Goal: Information Seeking & Learning: Learn about a topic

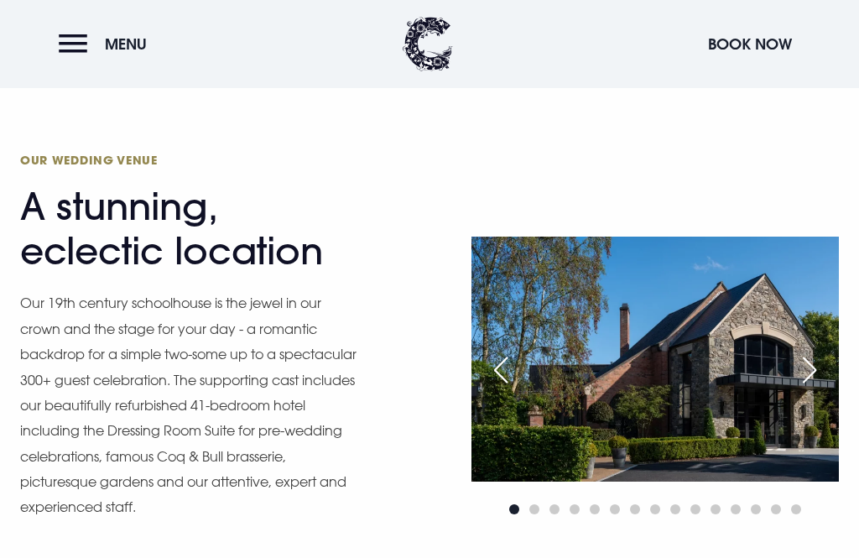
scroll to position [1518, 0]
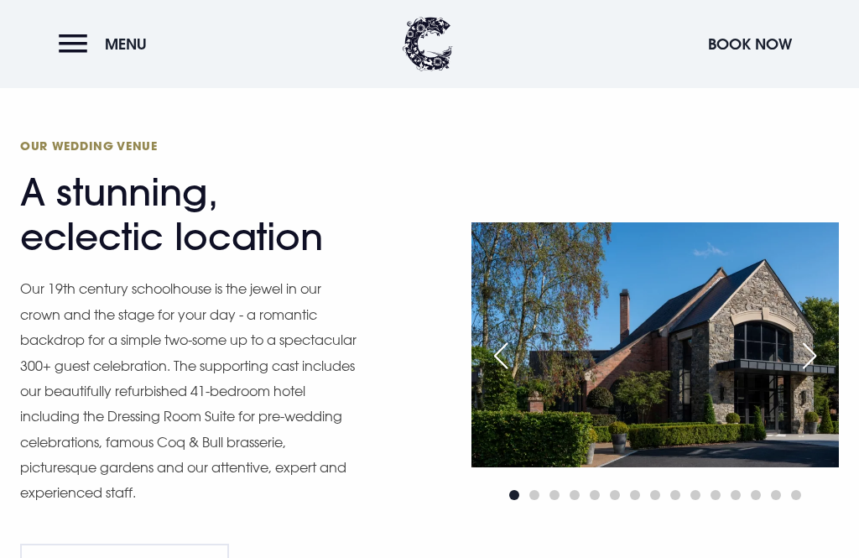
click at [815, 374] on div "Next slide" at bounding box center [809, 355] width 42 height 37
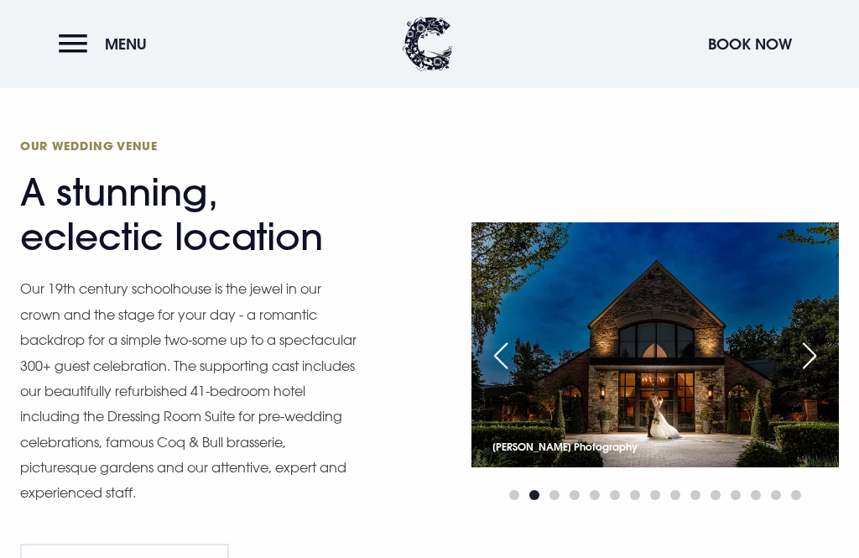
click at [817, 374] on div "Next slide" at bounding box center [809, 355] width 42 height 37
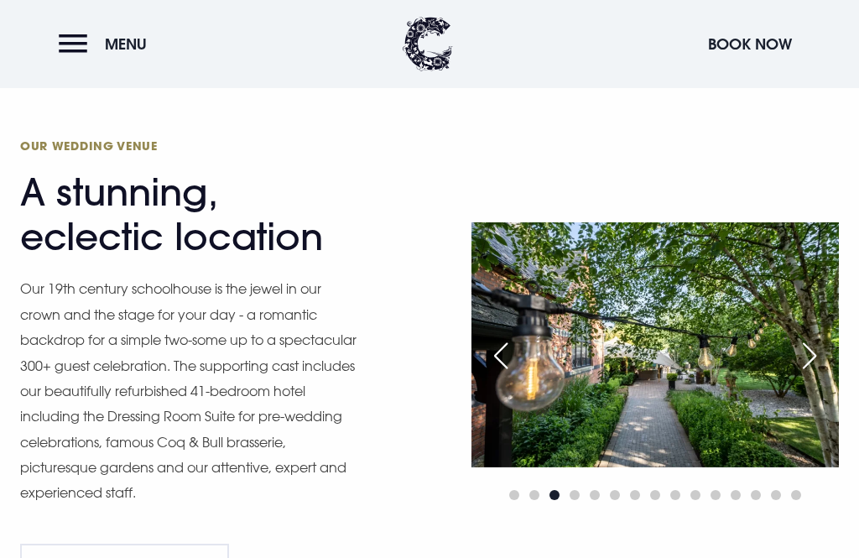
click at [813, 374] on div "Next slide" at bounding box center [809, 355] width 42 height 37
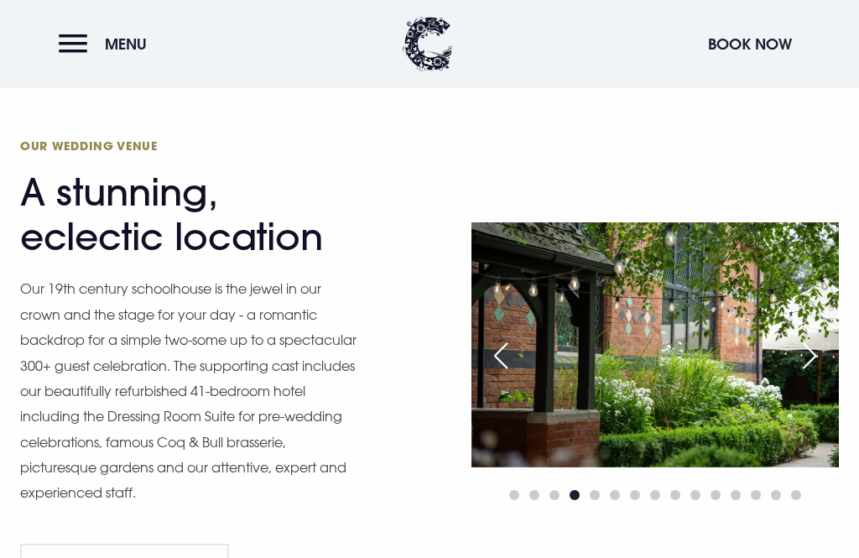
click at [808, 374] on div "Next slide" at bounding box center [809, 355] width 42 height 37
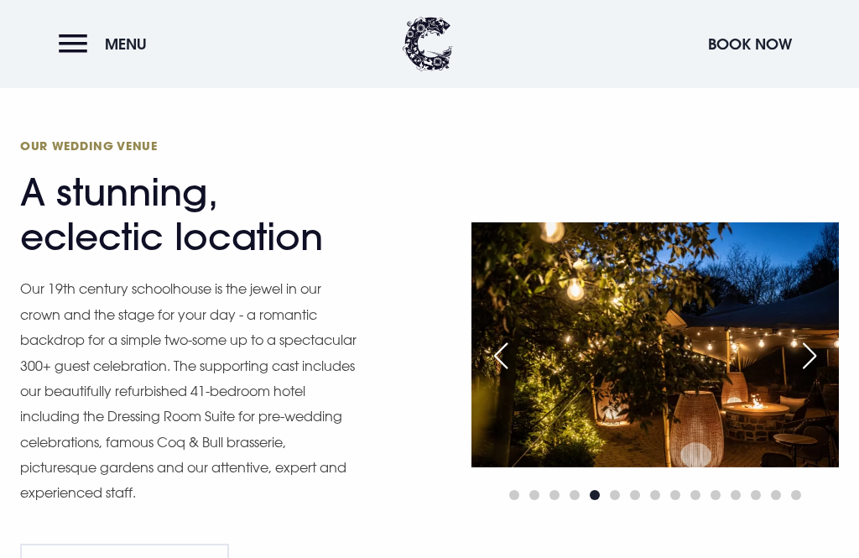
click at [817, 374] on div "Next slide" at bounding box center [809, 355] width 42 height 37
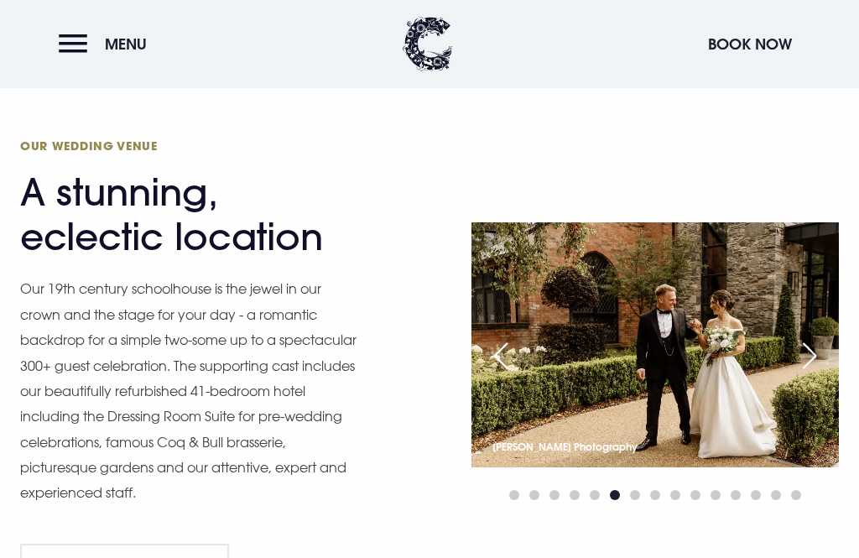
click at [818, 374] on div "Next slide" at bounding box center [809, 355] width 42 height 37
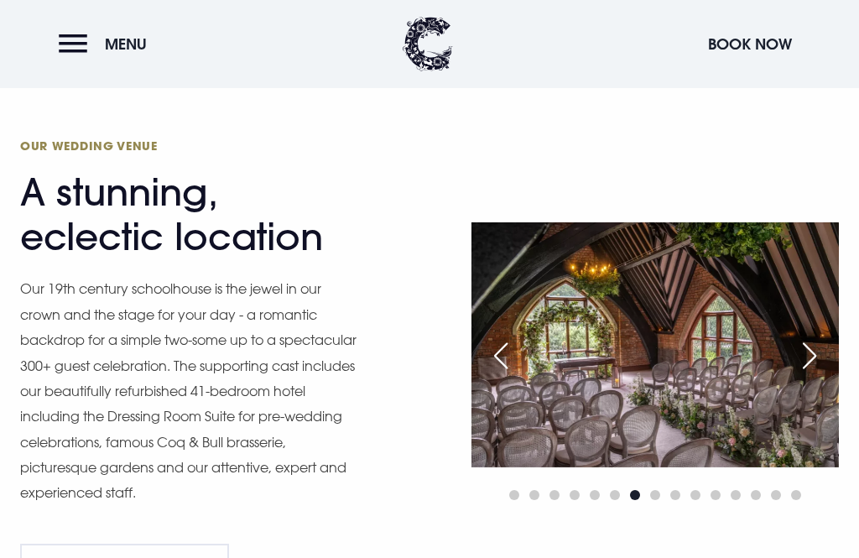
click at [804, 374] on div "Next slide" at bounding box center [809, 355] width 42 height 37
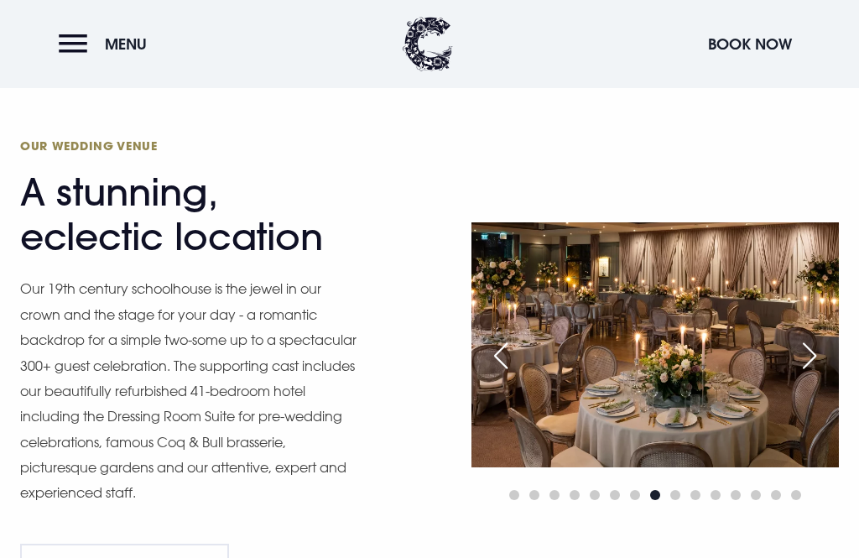
click at [810, 374] on div "Next slide" at bounding box center [809, 355] width 42 height 37
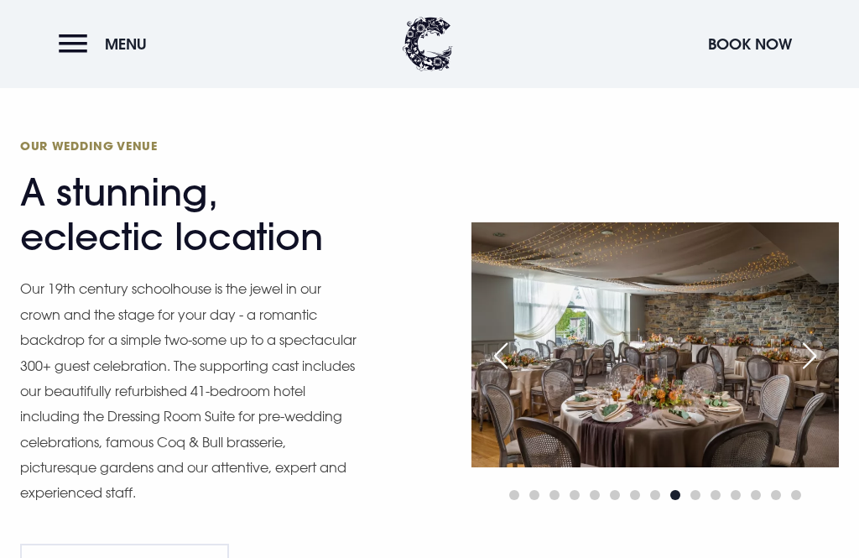
click at [802, 374] on div "Next slide" at bounding box center [809, 355] width 42 height 37
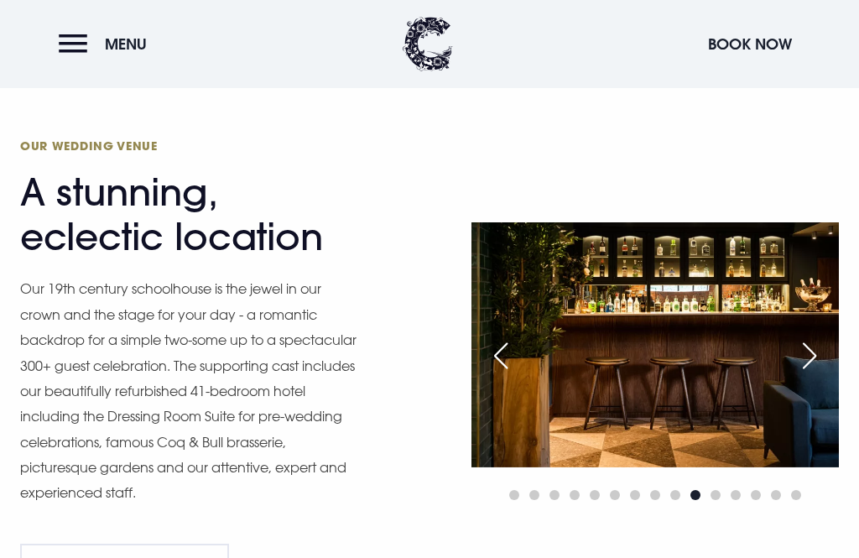
click at [807, 374] on div "Next slide" at bounding box center [809, 355] width 42 height 37
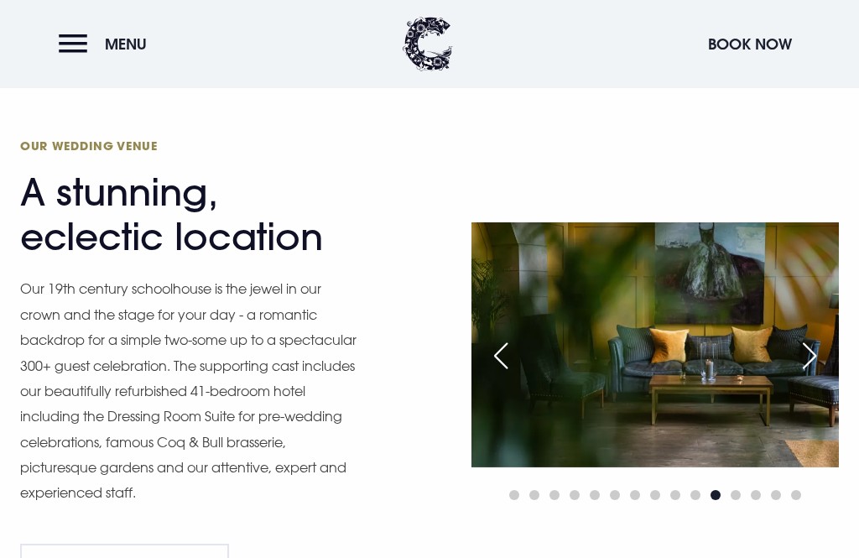
click at [810, 374] on div "Next slide" at bounding box center [809, 355] width 42 height 37
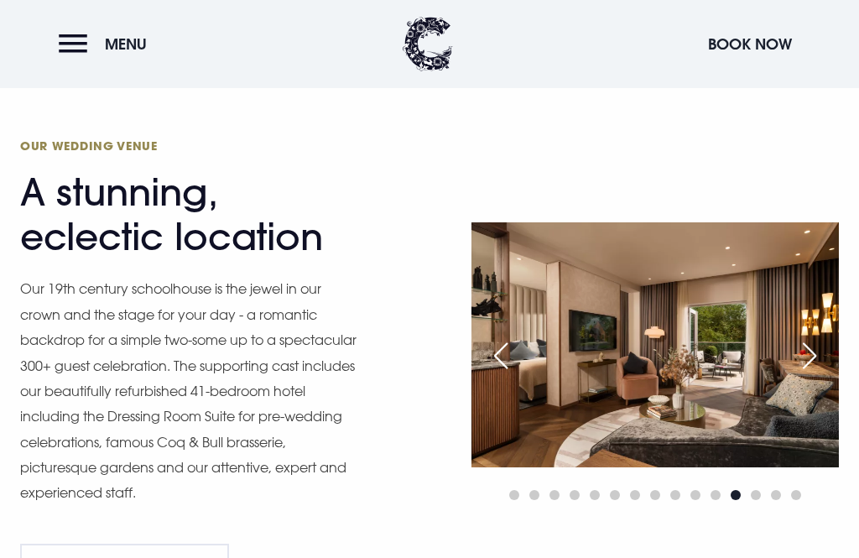
click at [807, 374] on div "Next slide" at bounding box center [809, 355] width 42 height 37
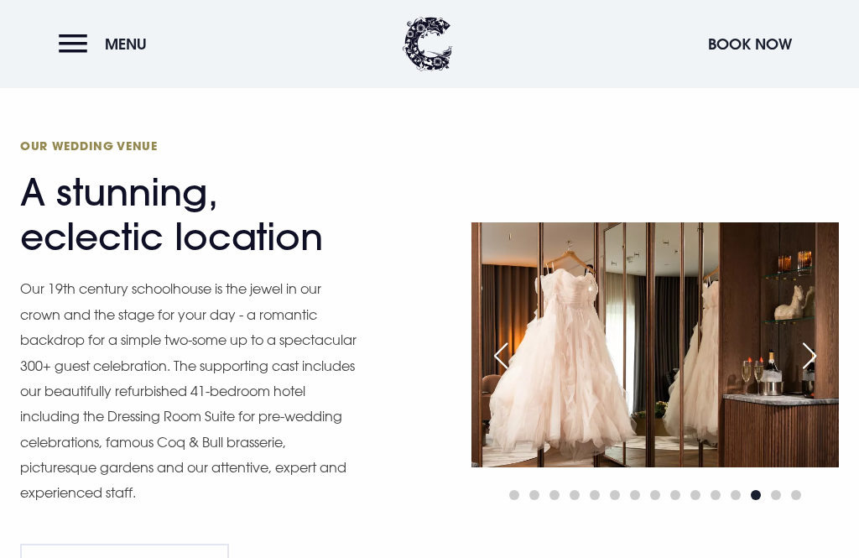
click at [803, 374] on div "Next slide" at bounding box center [809, 355] width 42 height 37
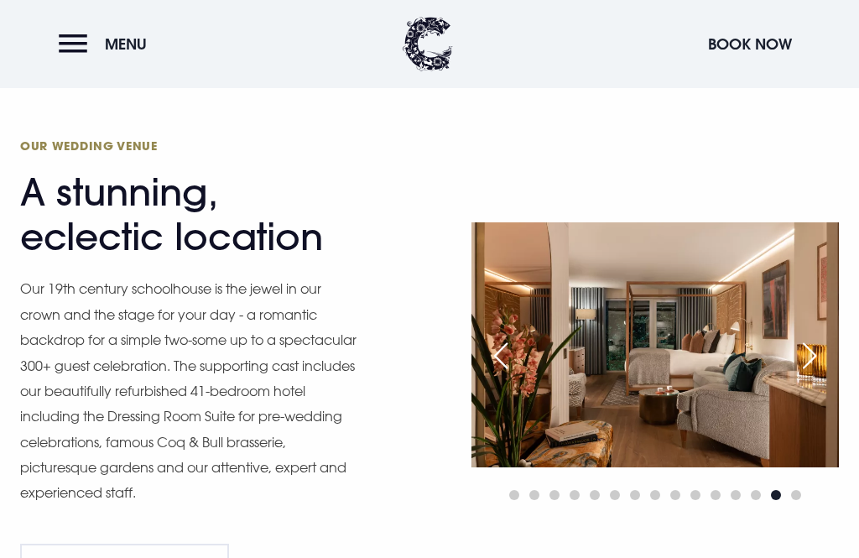
click at [496, 374] on div "Previous slide" at bounding box center [501, 355] width 42 height 37
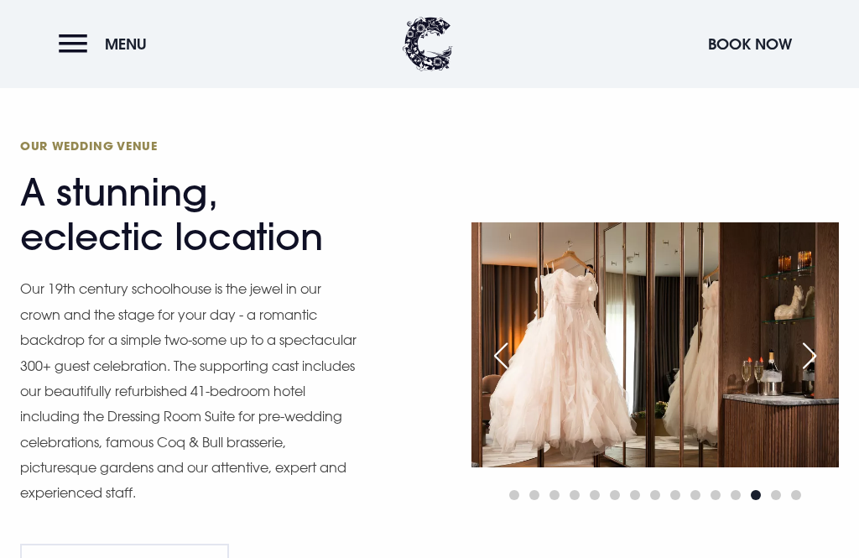
click at [808, 374] on div "Next slide" at bounding box center [809, 355] width 42 height 37
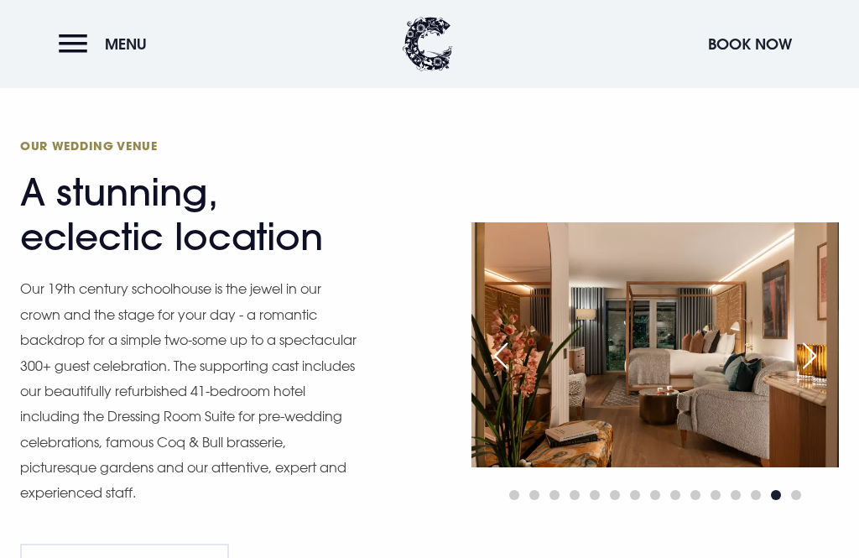
click at [808, 374] on div "Next slide" at bounding box center [809, 355] width 42 height 37
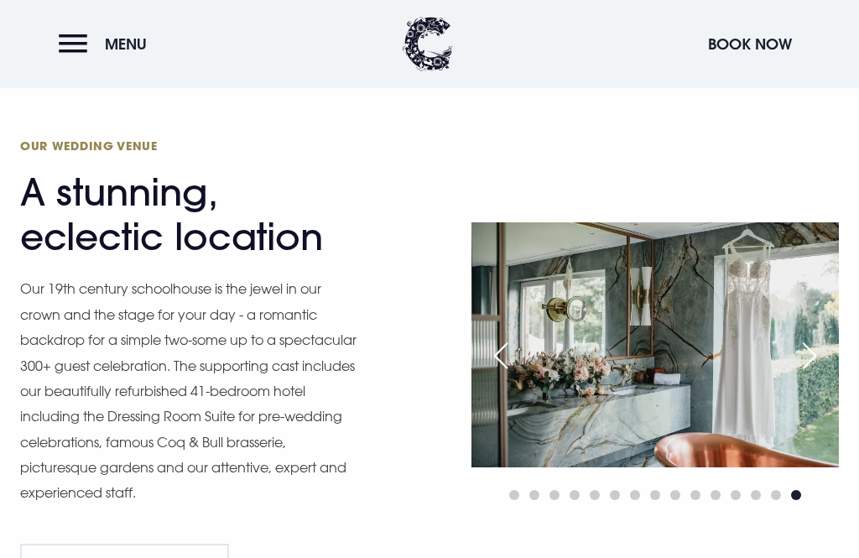
click at [812, 374] on div "Next slide" at bounding box center [809, 355] width 42 height 37
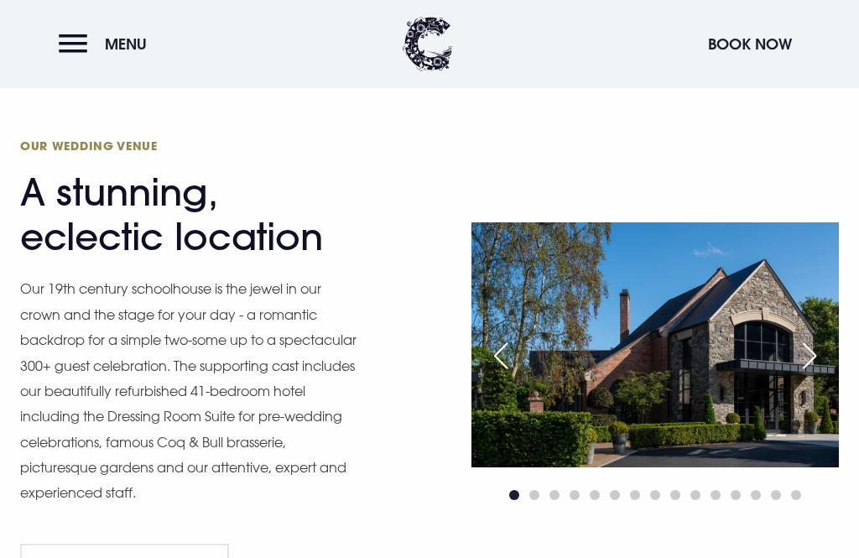
click at [810, 374] on div "Next slide" at bounding box center [809, 355] width 42 height 37
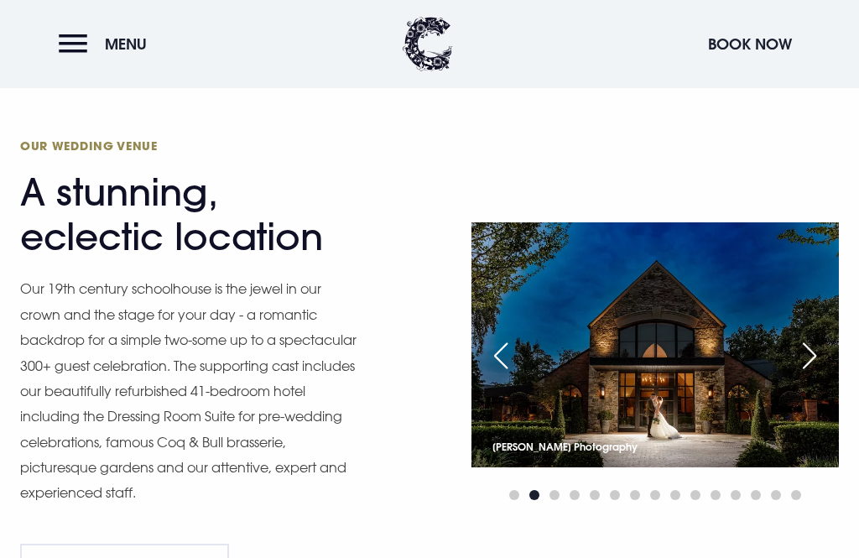
click at [805, 374] on div "Next slide" at bounding box center [809, 355] width 42 height 37
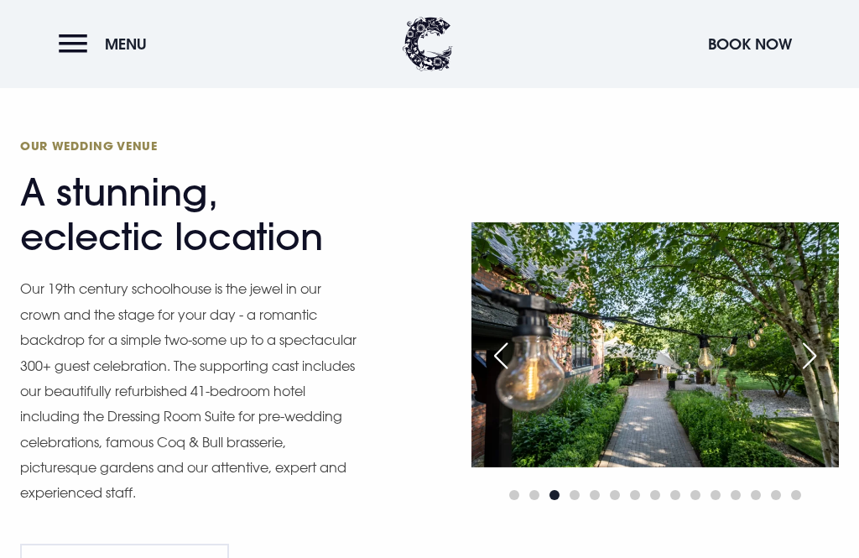
click at [817, 374] on div "Next slide" at bounding box center [809, 355] width 42 height 37
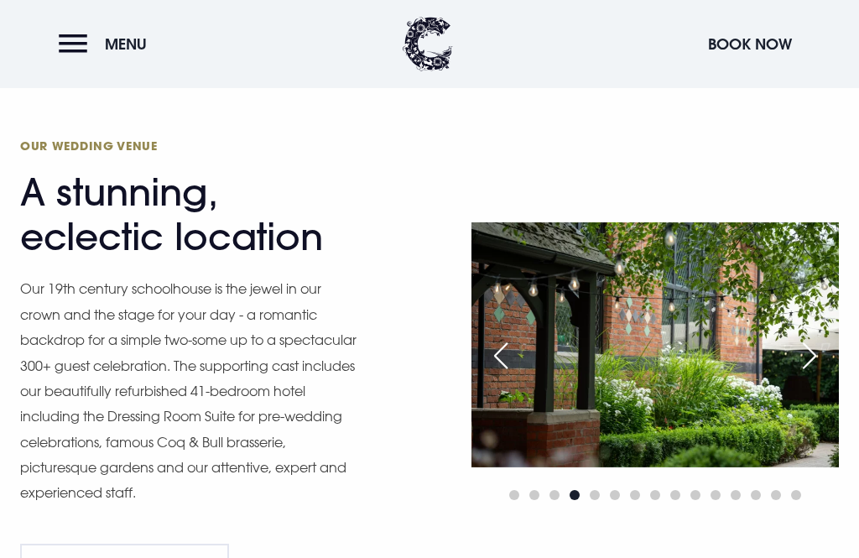
click at [810, 374] on div "Next slide" at bounding box center [809, 355] width 42 height 37
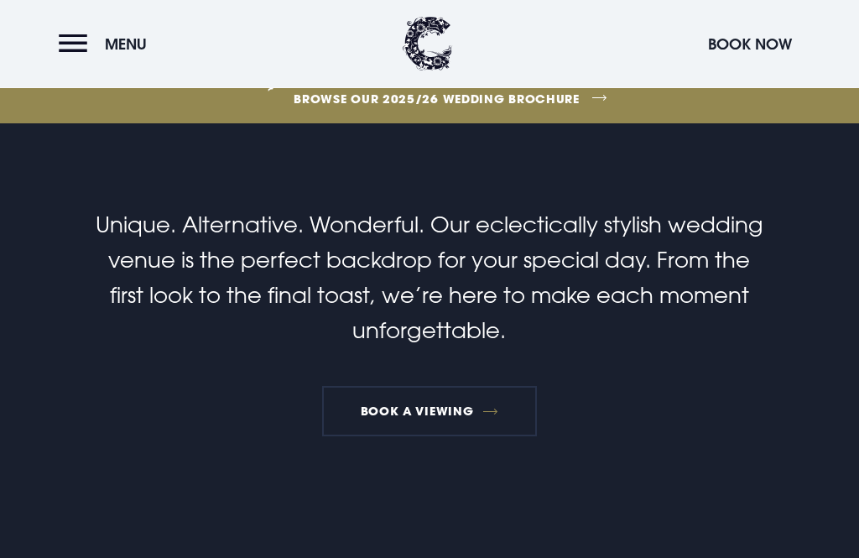
scroll to position [10, 0]
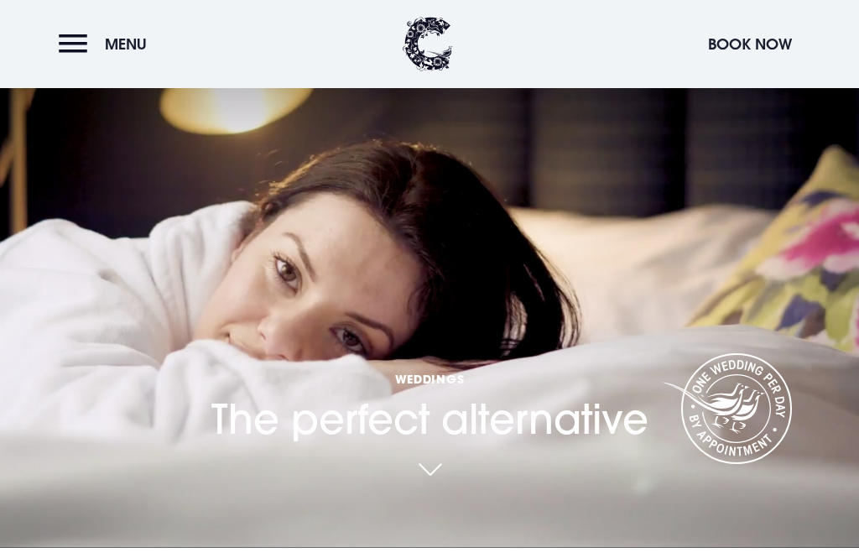
click at [68, 44] on button "Menu" at bounding box center [107, 44] width 96 height 36
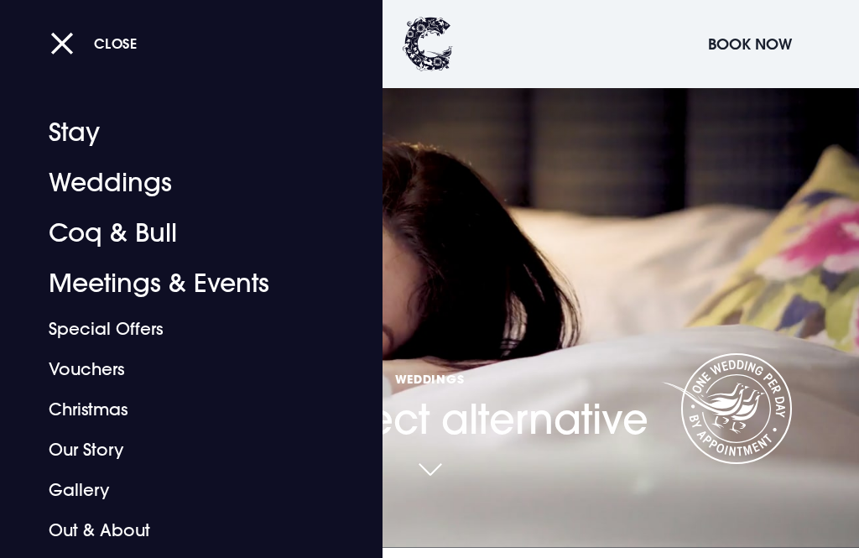
scroll to position [0, 0]
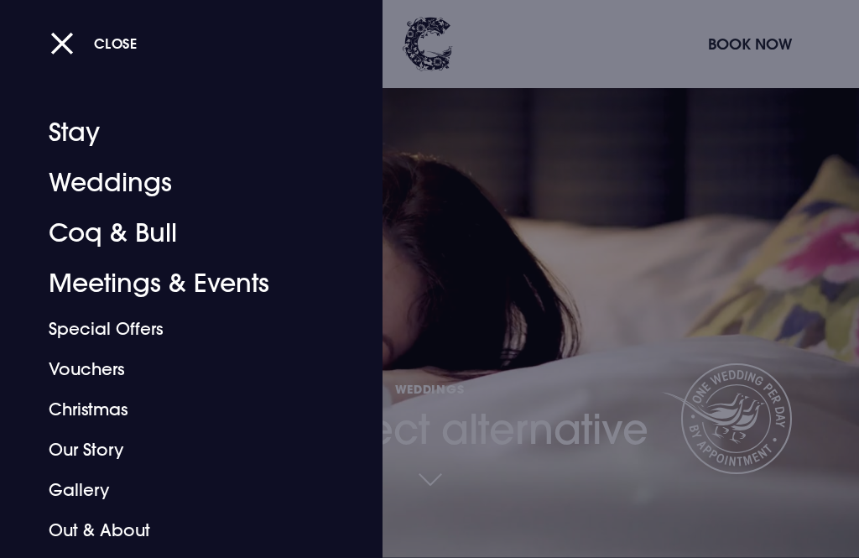
click at [83, 135] on link "Stay" at bounding box center [181, 132] width 265 height 50
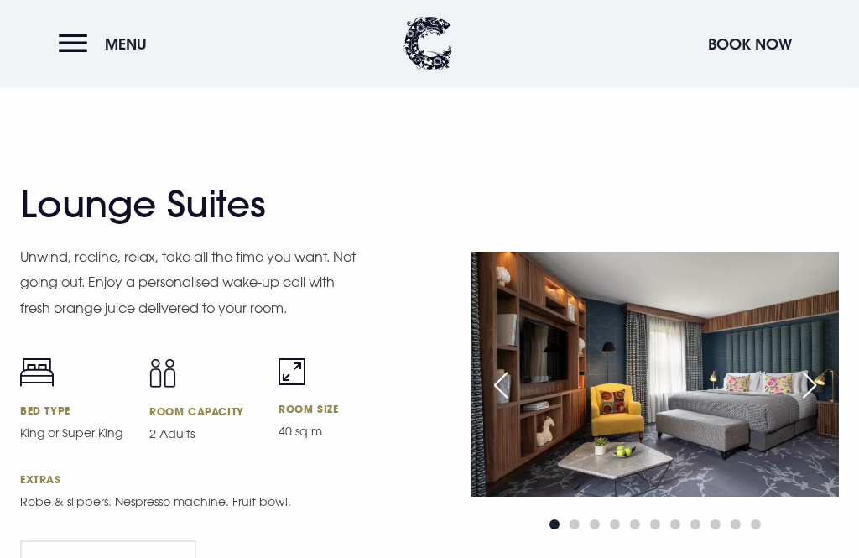
scroll to position [3314, 0]
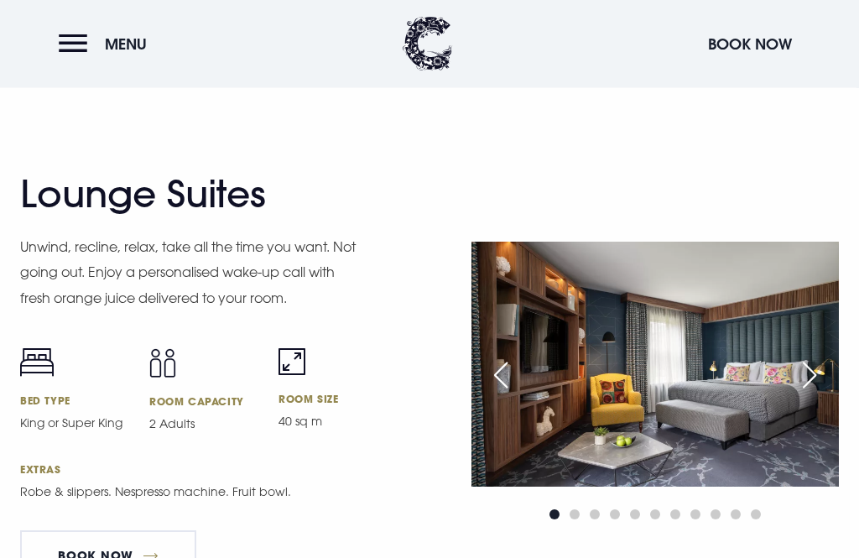
click at [803, 394] on div "Next slide" at bounding box center [809, 375] width 42 height 37
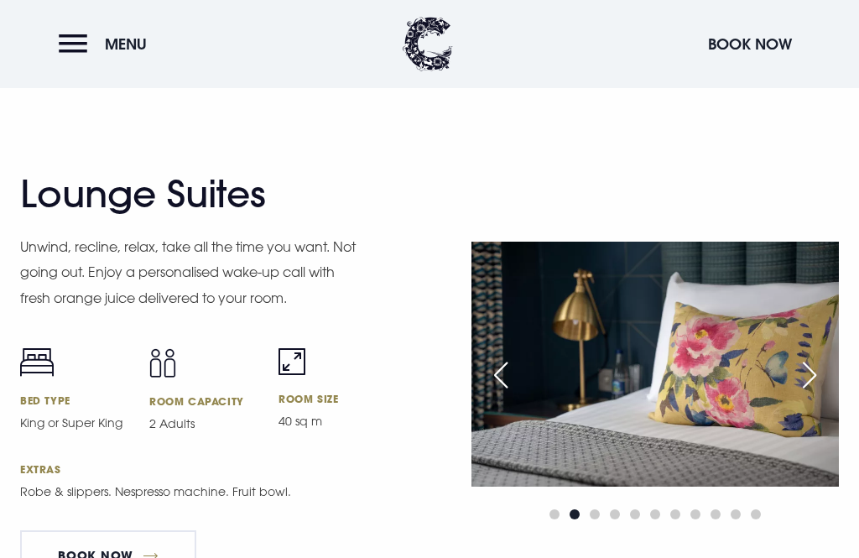
click at [803, 393] on div "Next slide" at bounding box center [809, 374] width 42 height 37
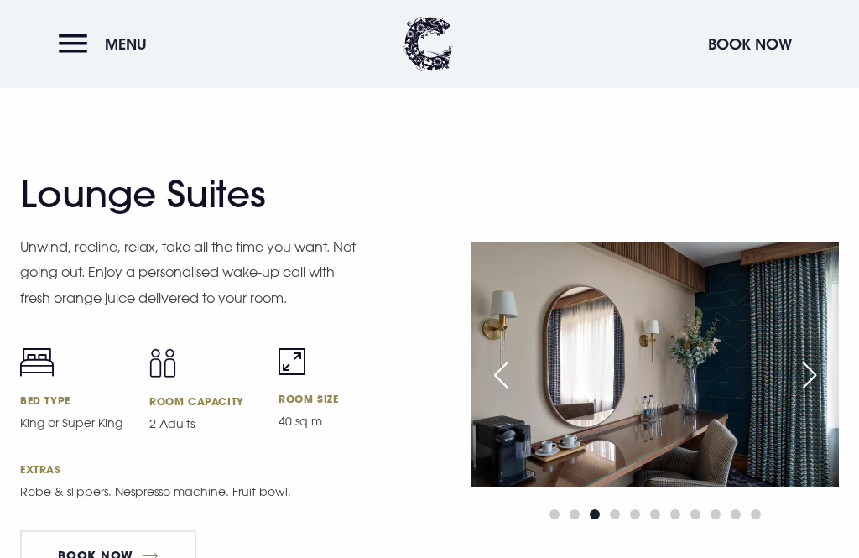
click at [815, 393] on div "Next slide" at bounding box center [809, 374] width 42 height 37
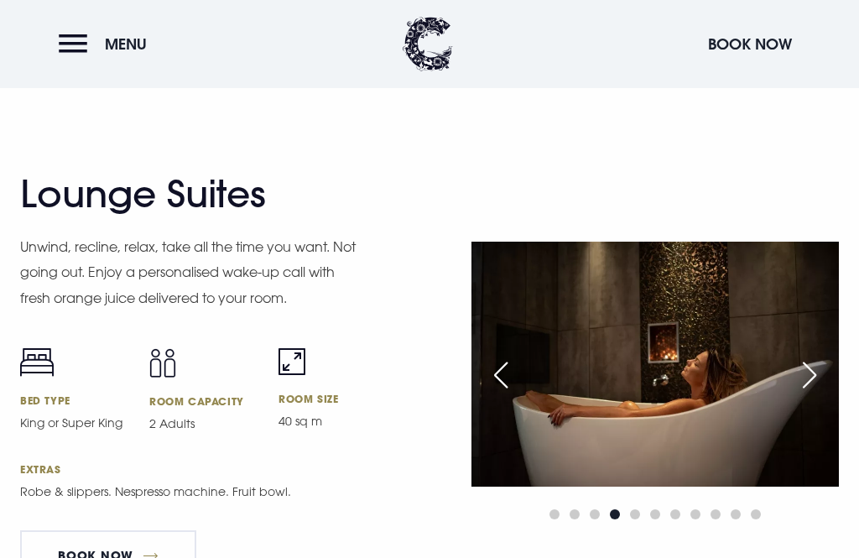
click at [809, 393] on div "Next slide" at bounding box center [809, 374] width 42 height 37
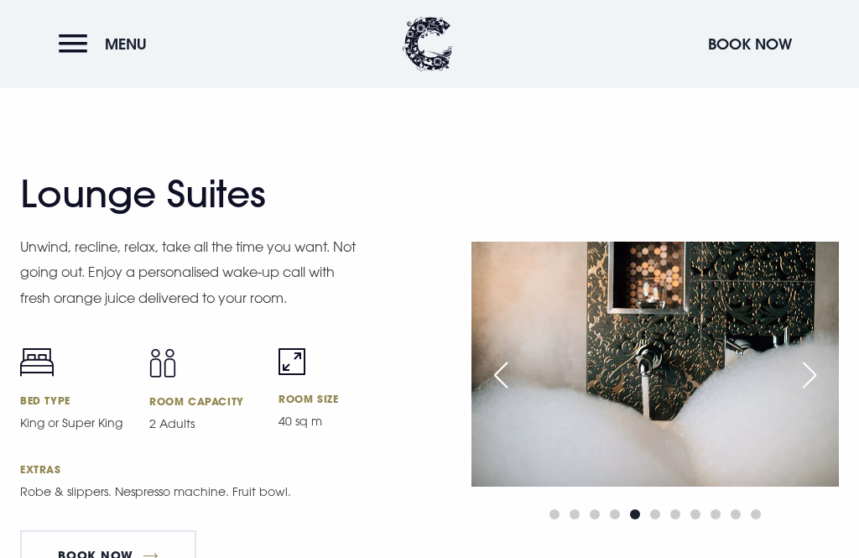
click at [812, 393] on div "Next slide" at bounding box center [809, 374] width 42 height 37
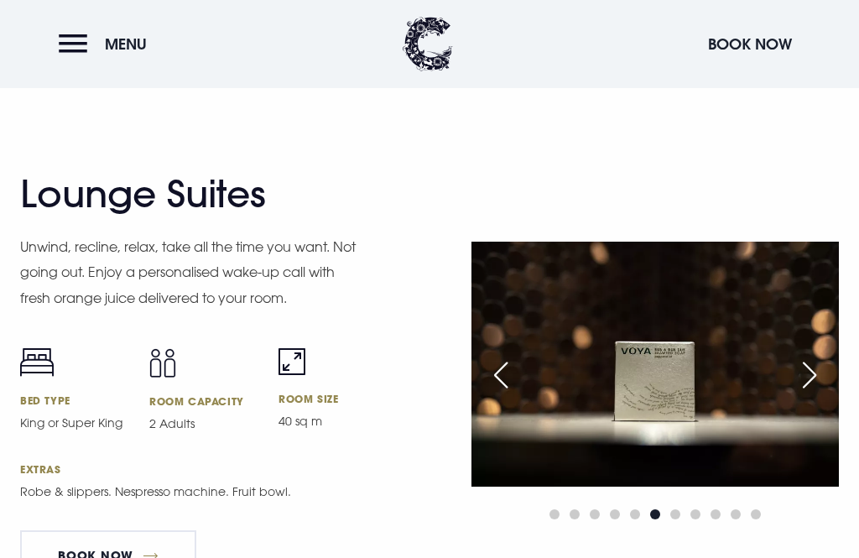
click at [805, 393] on div "Next slide" at bounding box center [809, 374] width 42 height 37
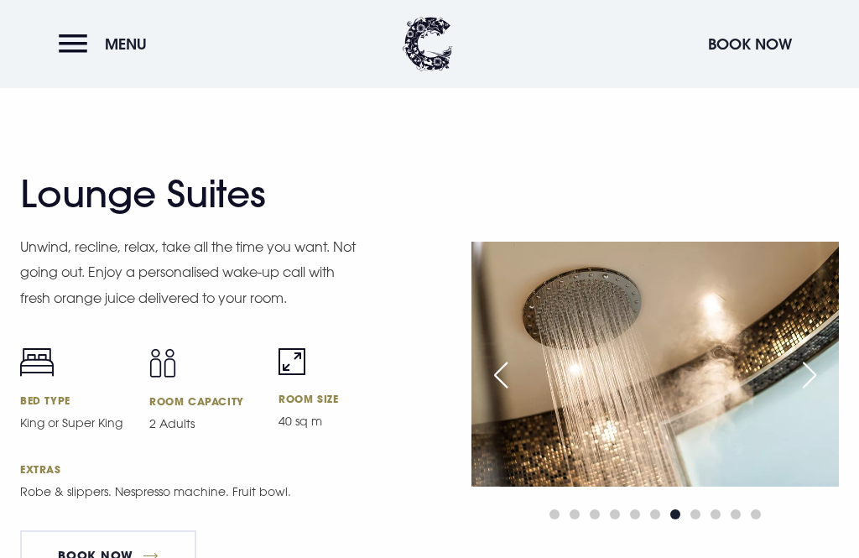
click at [811, 393] on div "Next slide" at bounding box center [809, 374] width 42 height 37
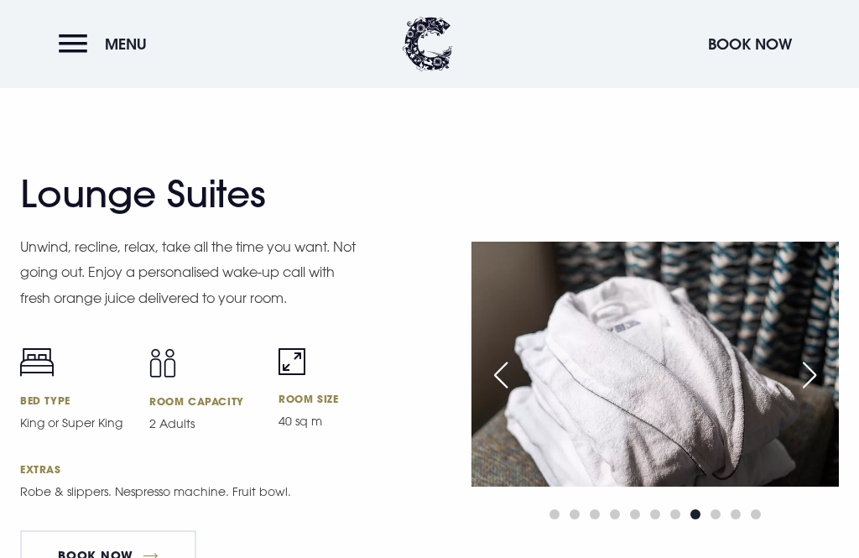
click at [808, 393] on div "Next slide" at bounding box center [809, 374] width 42 height 37
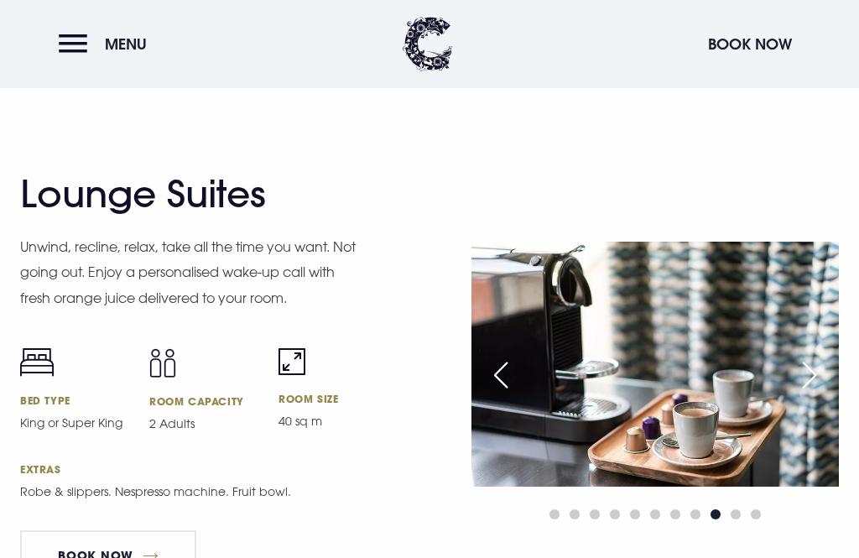
click at [810, 393] on div "Next slide" at bounding box center [809, 374] width 42 height 37
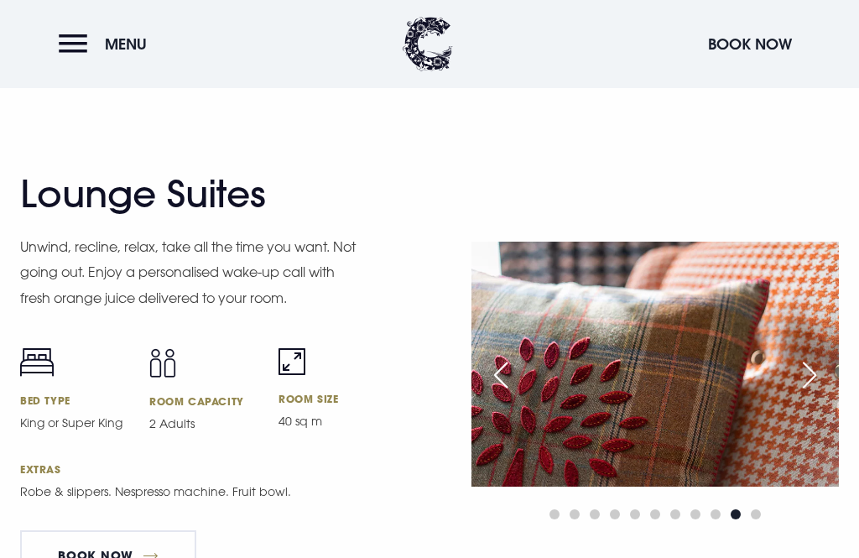
click at [807, 393] on div "Next slide" at bounding box center [809, 374] width 42 height 37
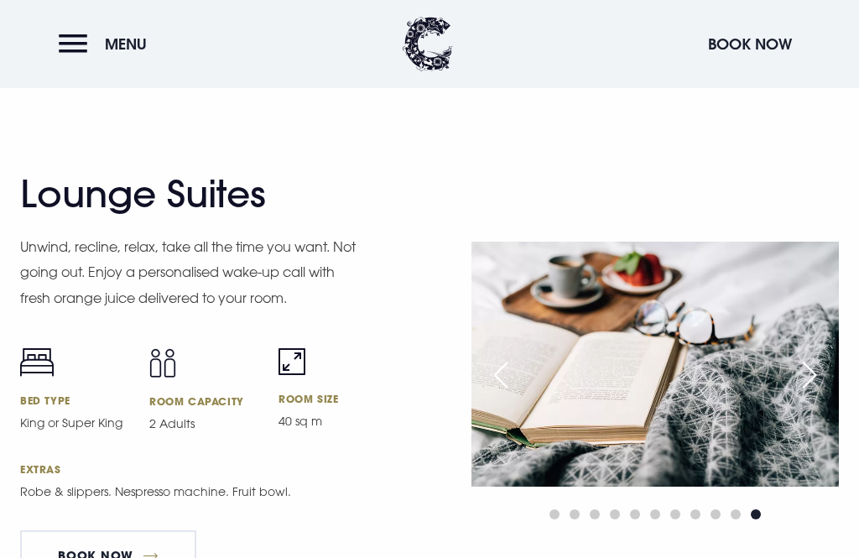
click at [813, 393] on div "Next slide" at bounding box center [809, 374] width 42 height 37
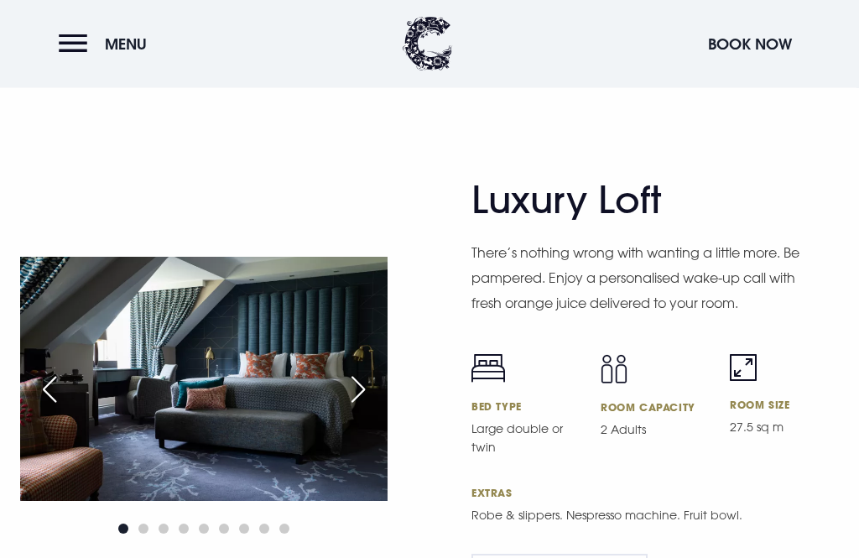
scroll to position [3839, 0]
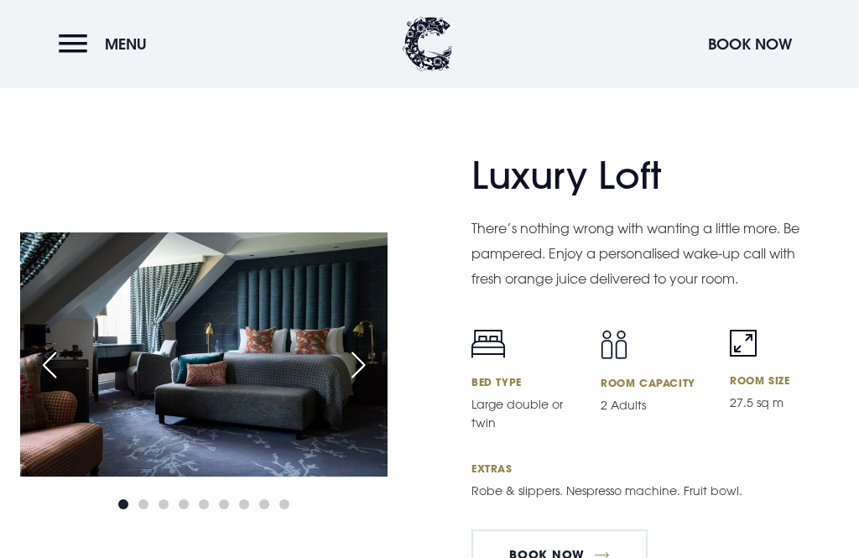
click at [352, 383] on div "Next slide" at bounding box center [358, 364] width 42 height 37
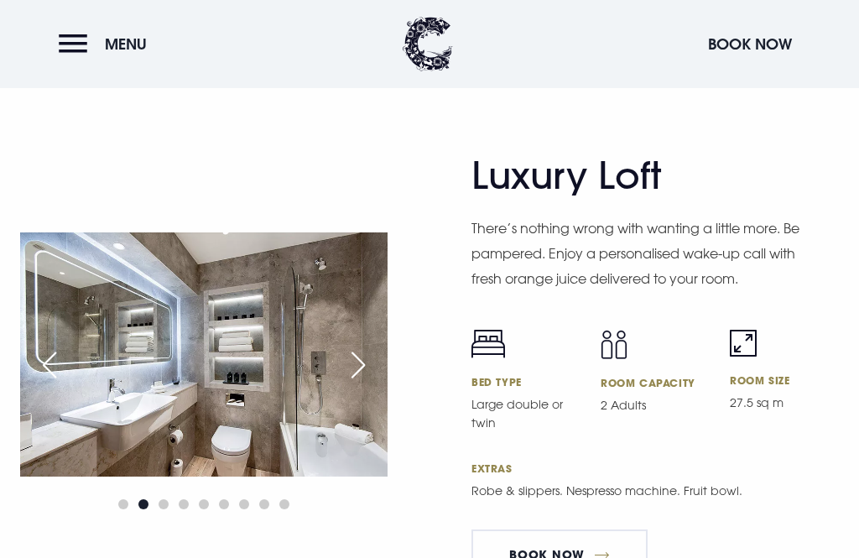
click at [351, 383] on div "Next slide" at bounding box center [358, 364] width 42 height 37
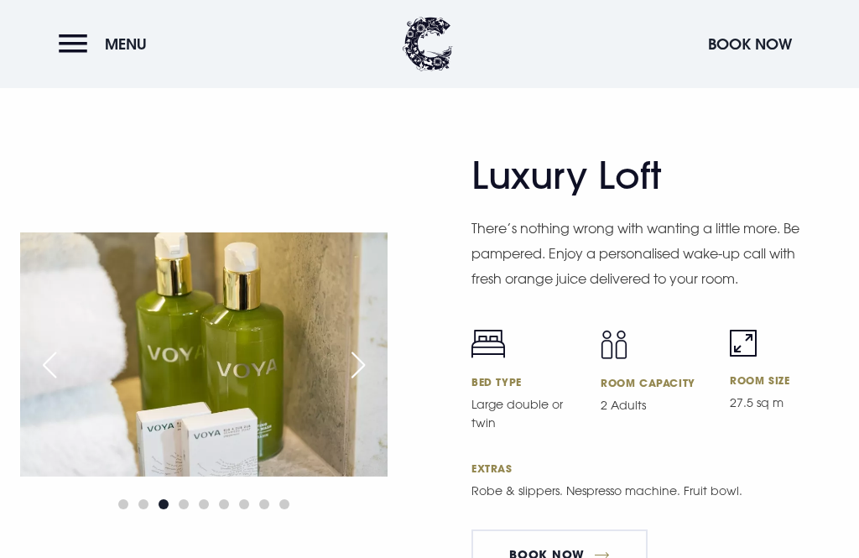
click at [349, 383] on div "Next slide" at bounding box center [358, 364] width 42 height 37
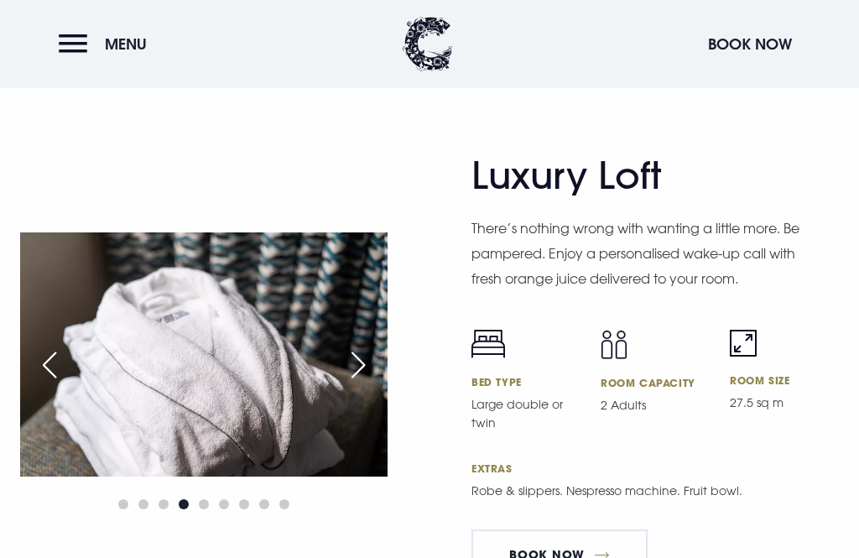
click at [361, 383] on div "Next slide" at bounding box center [358, 364] width 42 height 37
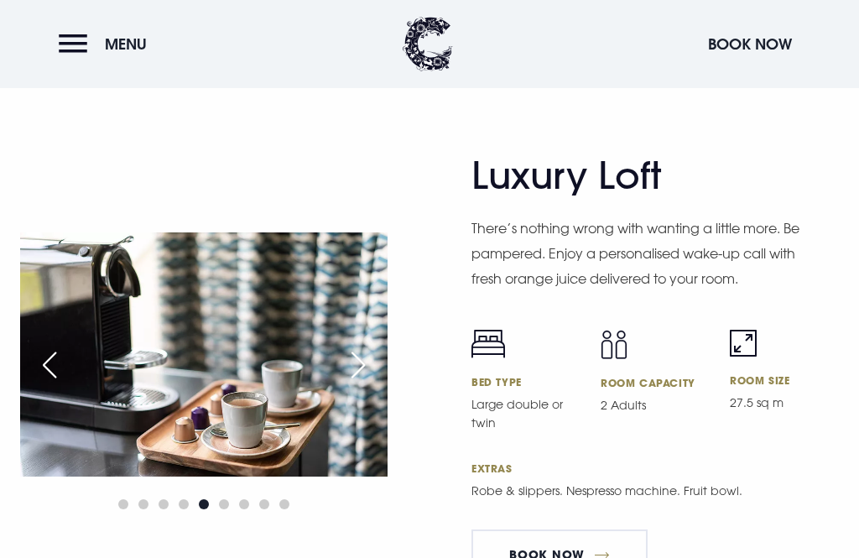
click at [352, 383] on div "Next slide" at bounding box center [358, 364] width 42 height 37
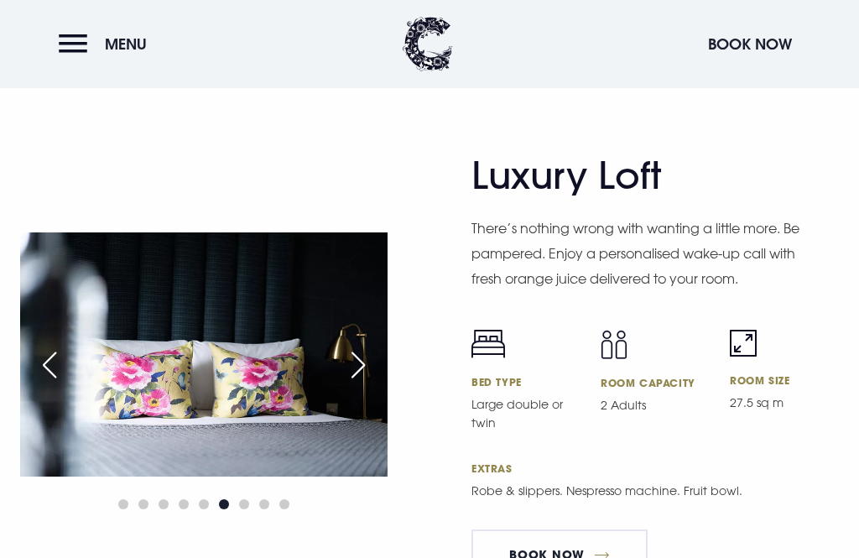
click at [356, 383] on div "Next slide" at bounding box center [358, 364] width 42 height 37
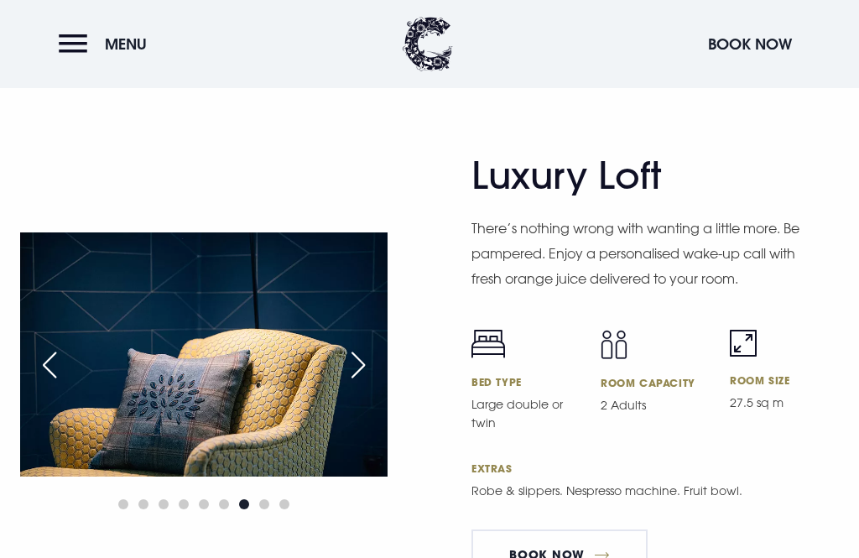
click at [361, 383] on div "Next slide" at bounding box center [358, 364] width 42 height 37
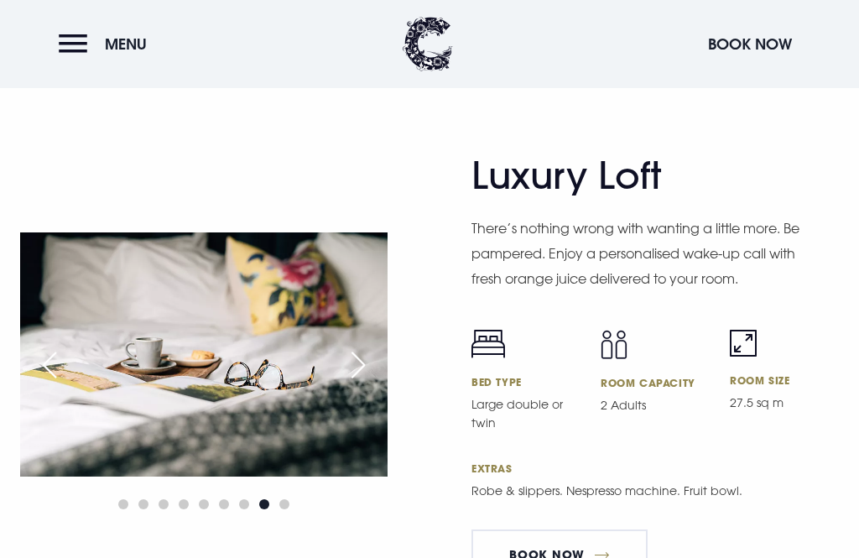
click at [354, 383] on div "Next slide" at bounding box center [358, 364] width 42 height 37
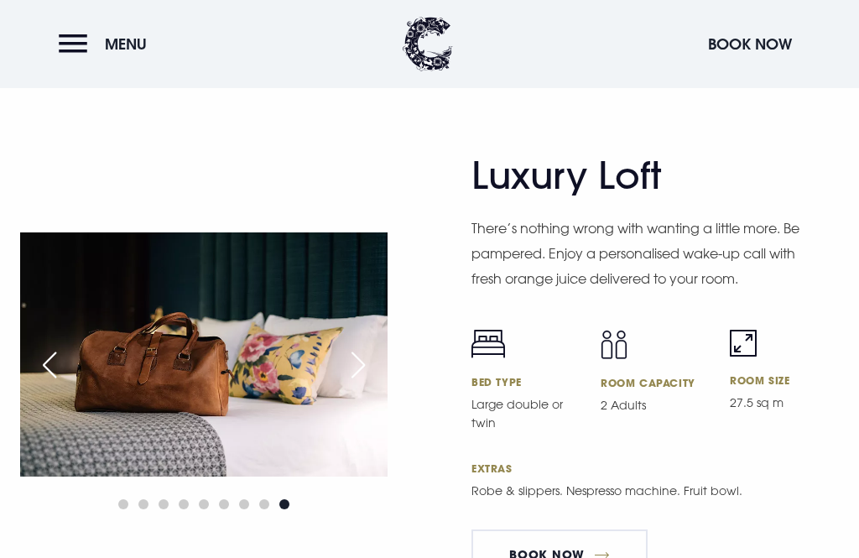
click at [357, 383] on div "Next slide" at bounding box center [358, 364] width 42 height 37
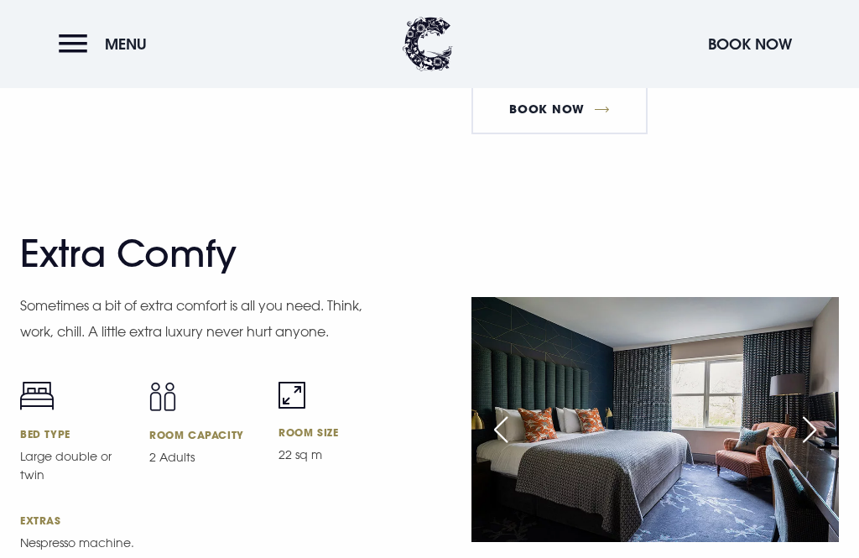
scroll to position [4390, 0]
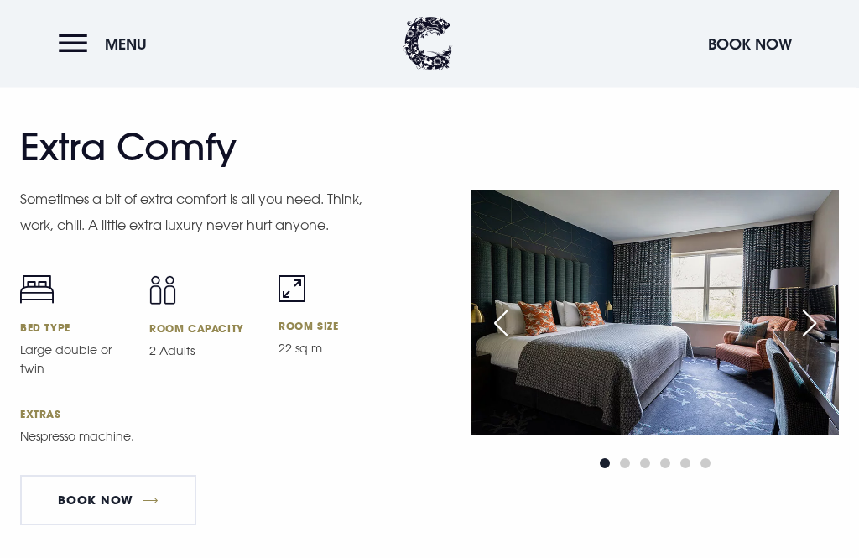
click at [801, 342] on div "Next slide" at bounding box center [809, 323] width 42 height 37
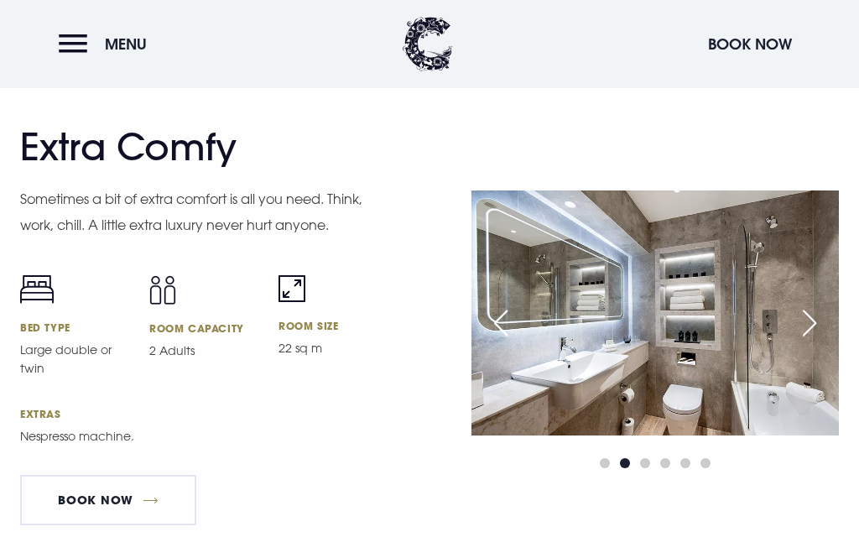
click at [803, 341] on div "Next slide" at bounding box center [809, 322] width 42 height 37
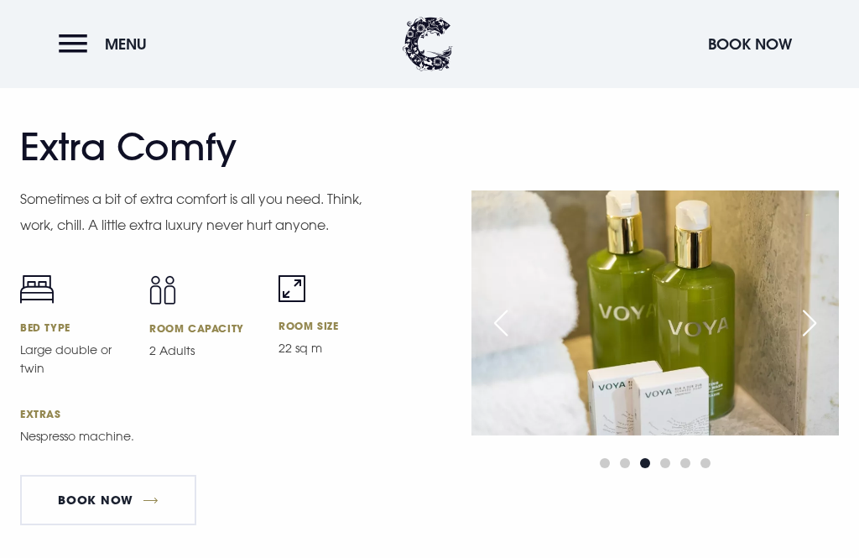
click at [801, 341] on div "Next slide" at bounding box center [809, 322] width 42 height 37
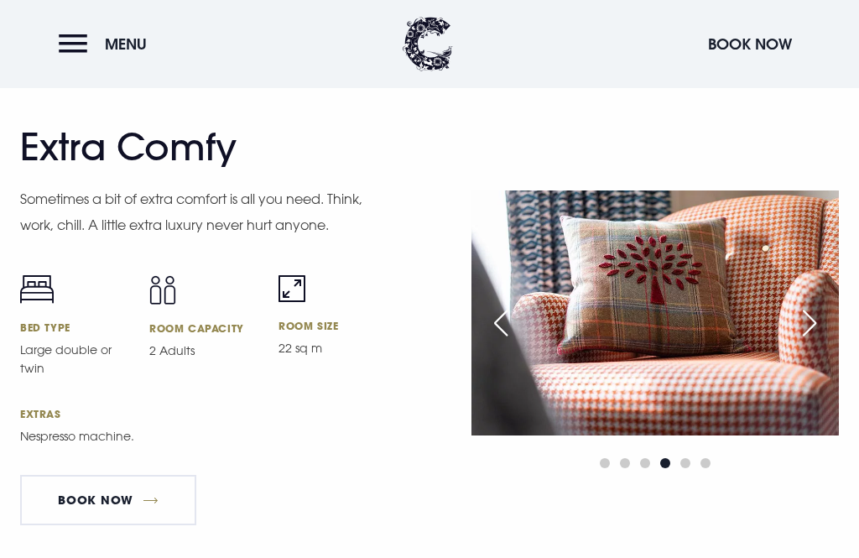
click at [807, 341] on div "Next slide" at bounding box center [809, 322] width 42 height 37
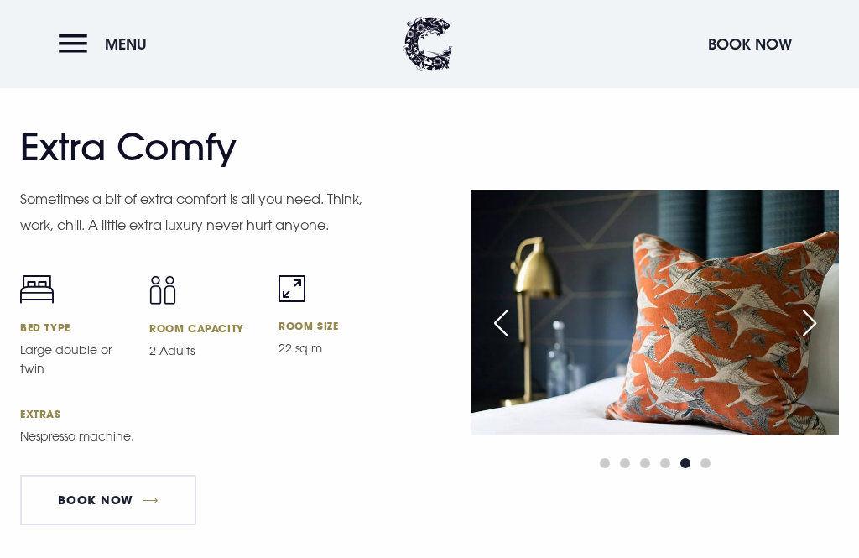
click at [803, 341] on div "Next slide" at bounding box center [809, 322] width 42 height 37
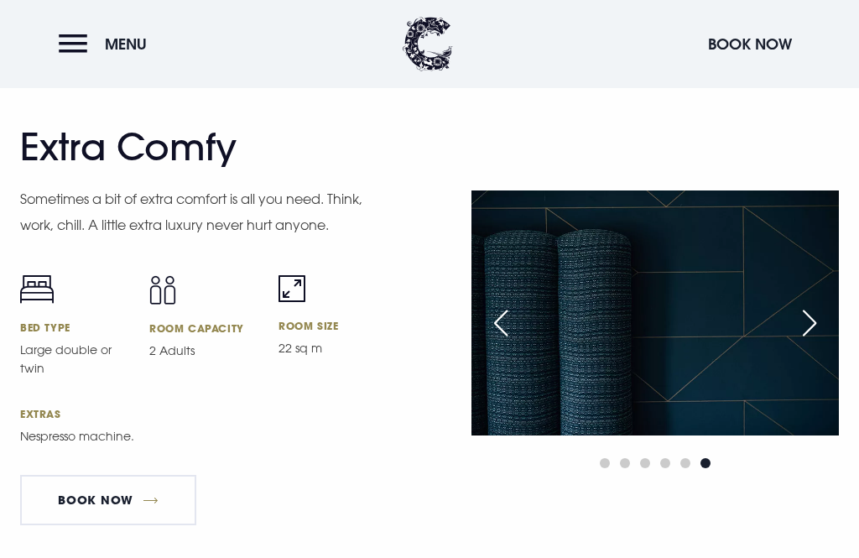
click at [803, 341] on div "Next slide" at bounding box center [809, 322] width 42 height 37
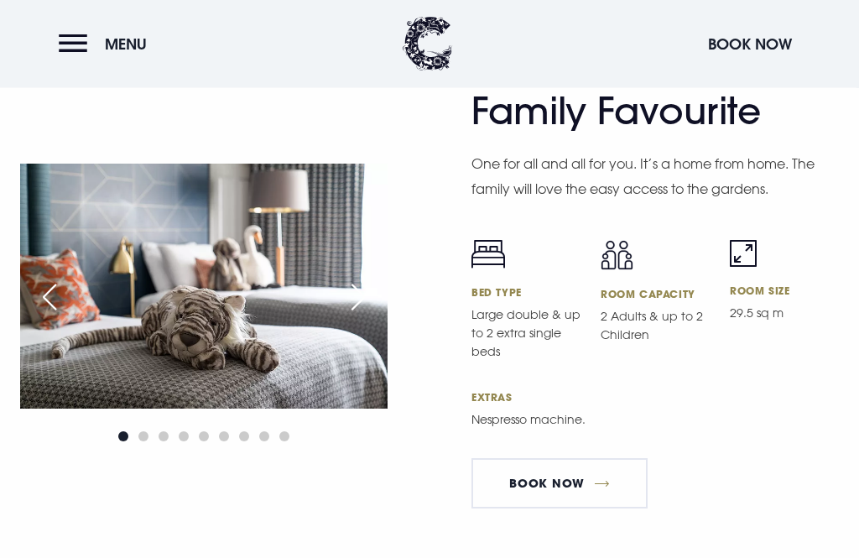
scroll to position [4925, 0]
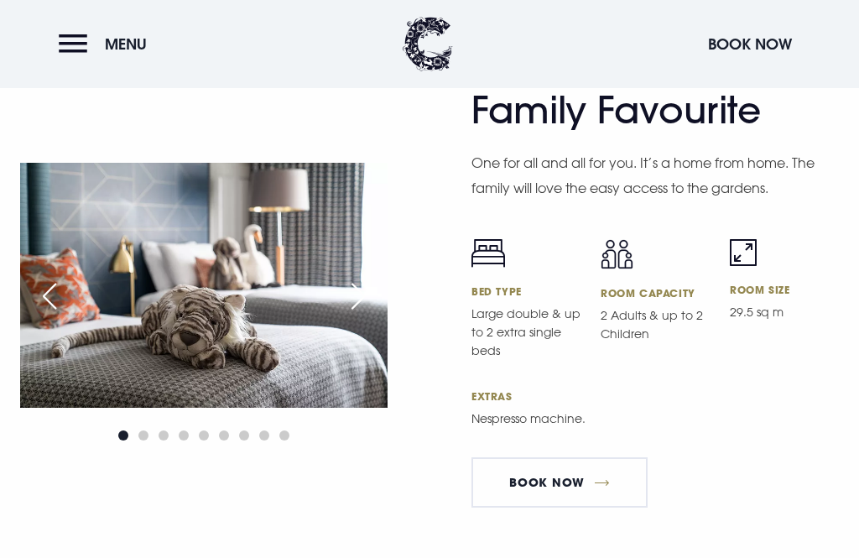
click at [354, 314] on div "Next slide" at bounding box center [358, 296] width 42 height 37
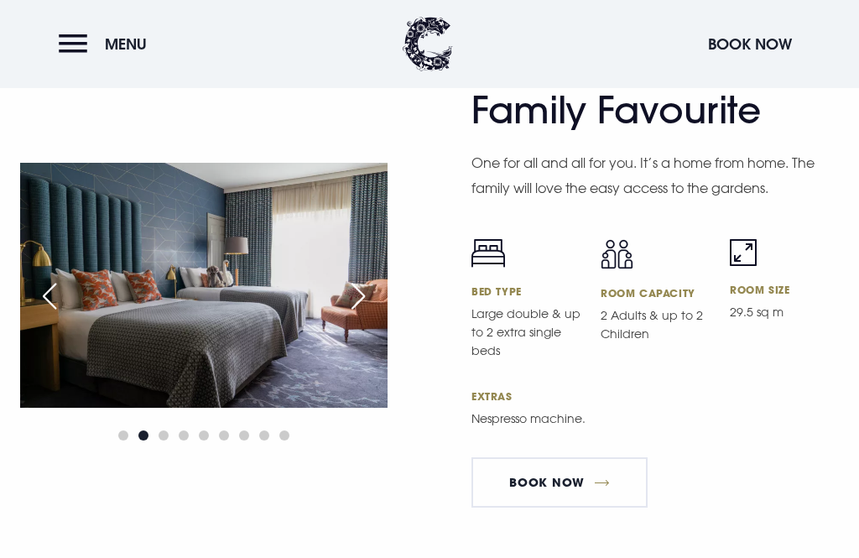
click at [352, 314] on div "Next slide" at bounding box center [358, 296] width 42 height 37
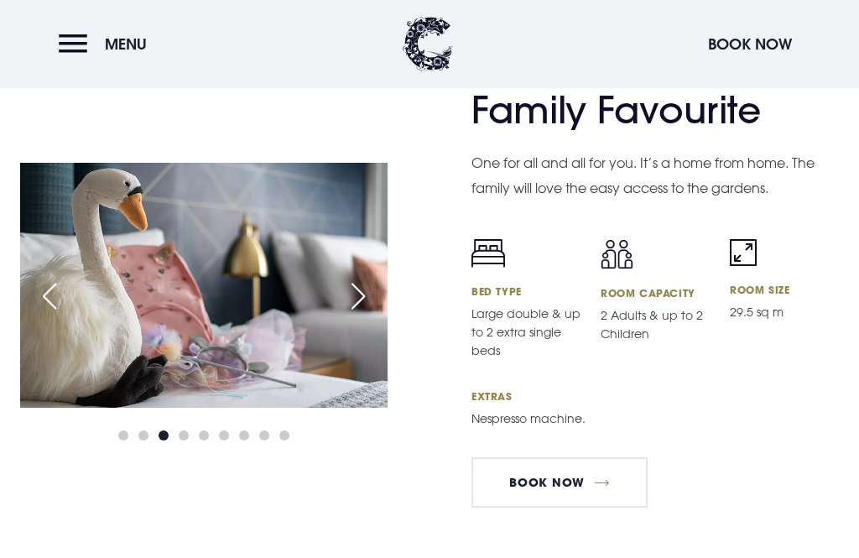
click at [353, 314] on div "Next slide" at bounding box center [358, 296] width 42 height 37
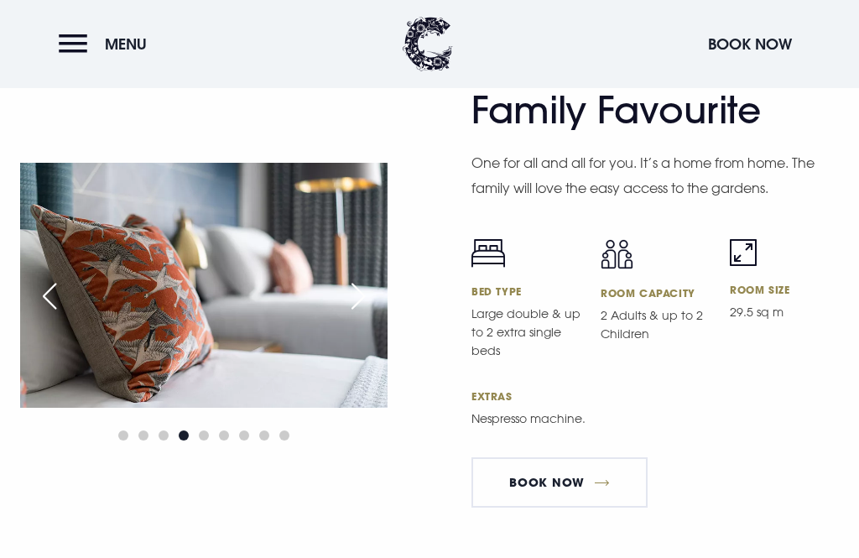
click at [357, 314] on div "Next slide" at bounding box center [358, 296] width 42 height 37
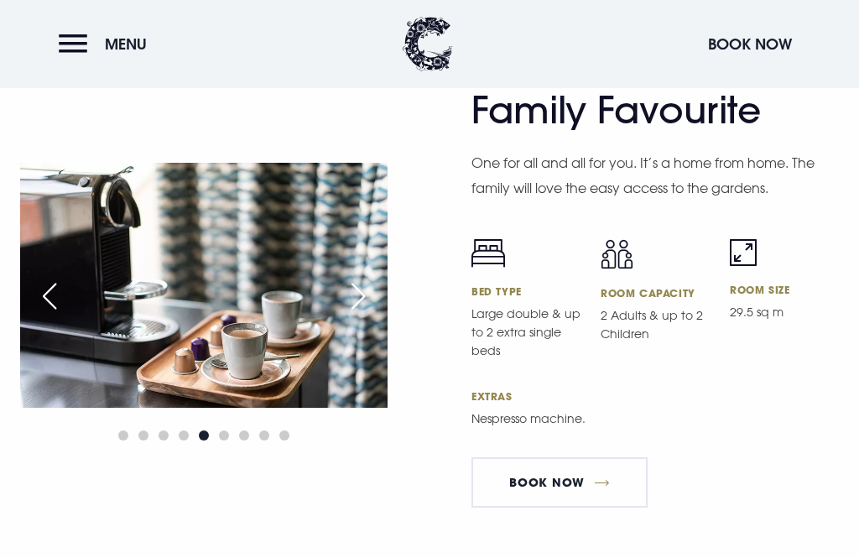
click at [352, 314] on div "Next slide" at bounding box center [358, 296] width 42 height 37
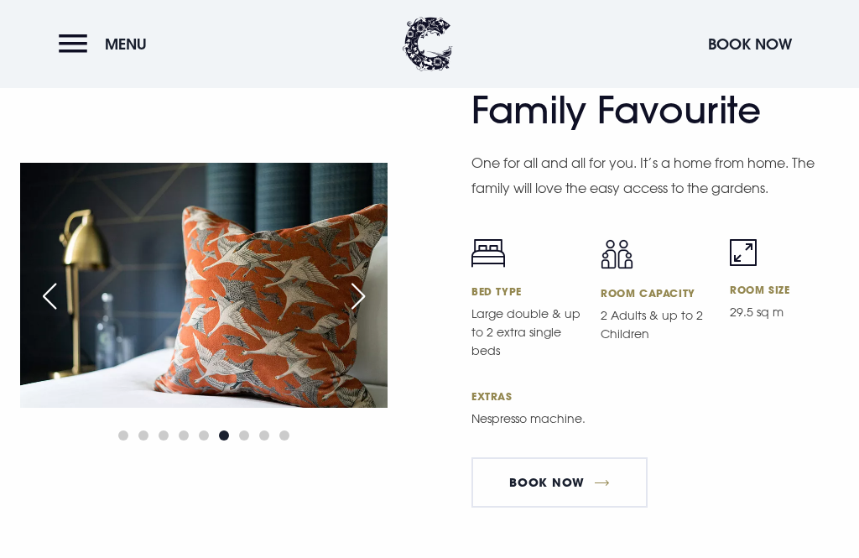
click at [351, 314] on div "Next slide" at bounding box center [358, 296] width 42 height 37
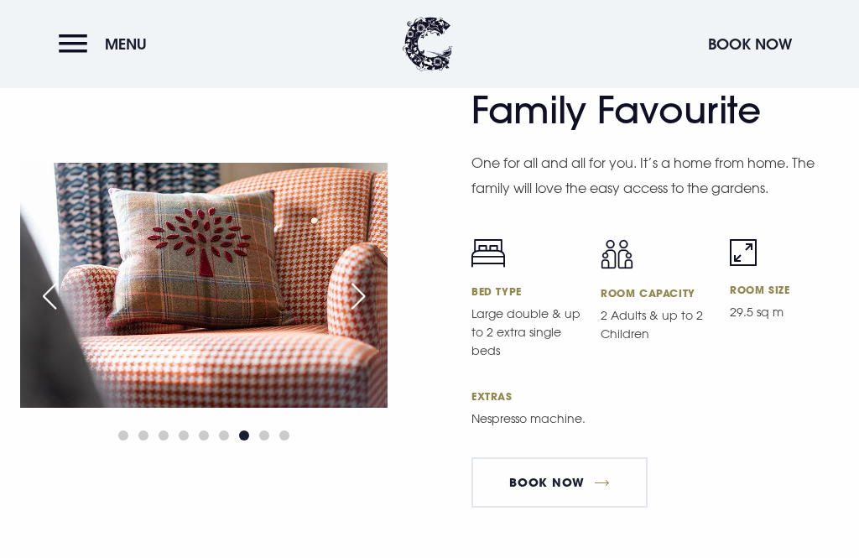
click at [344, 314] on div "Next slide" at bounding box center [358, 296] width 42 height 37
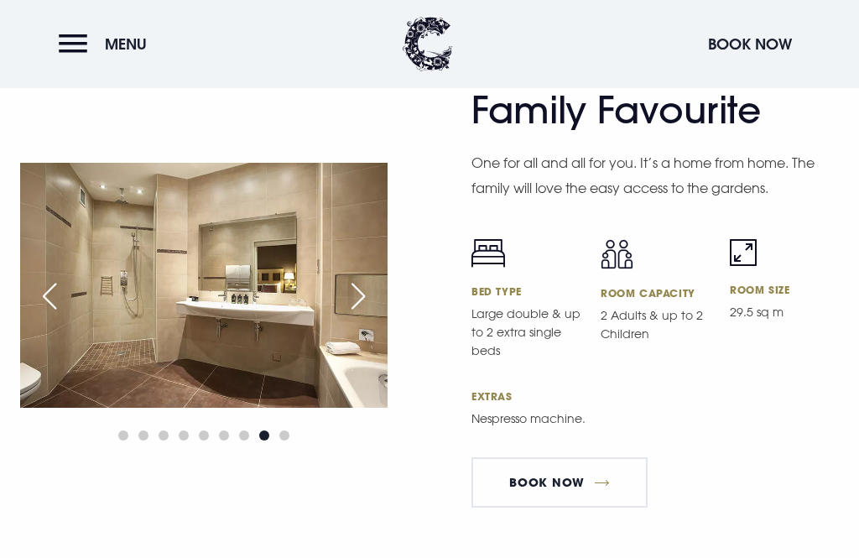
click at [350, 314] on div "Next slide" at bounding box center [358, 296] width 42 height 37
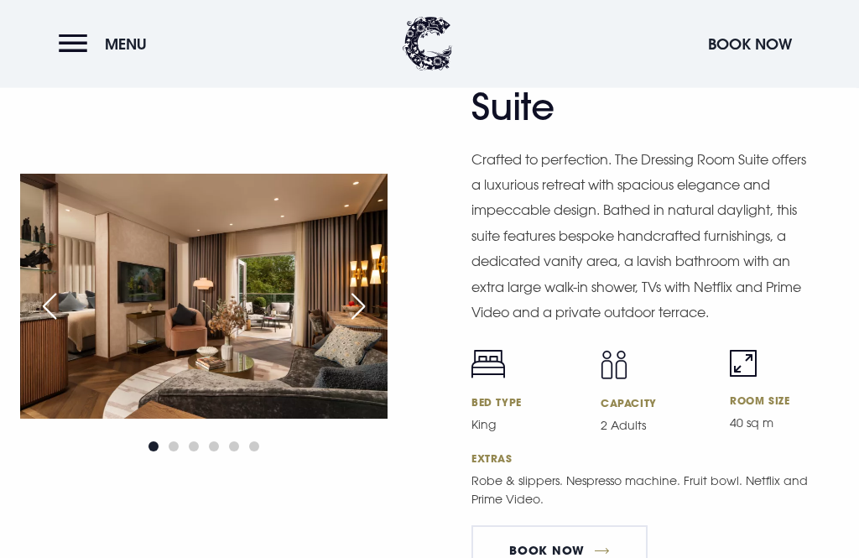
scroll to position [2805, 0]
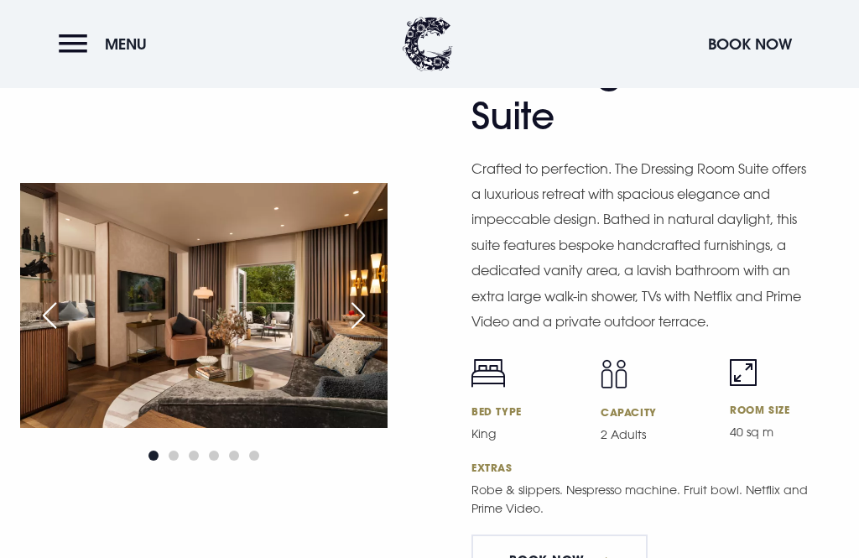
click at [356, 334] on div "Next slide" at bounding box center [358, 315] width 42 height 37
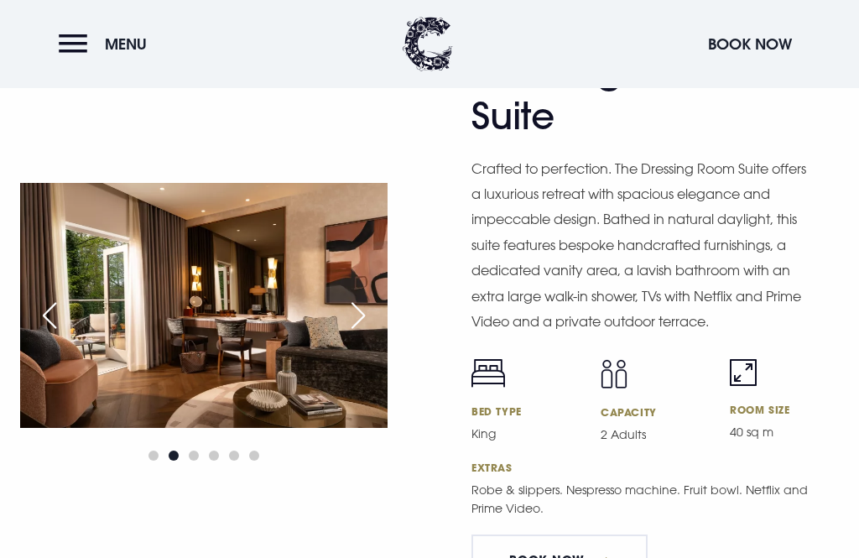
click at [354, 334] on div "Next slide" at bounding box center [358, 315] width 42 height 37
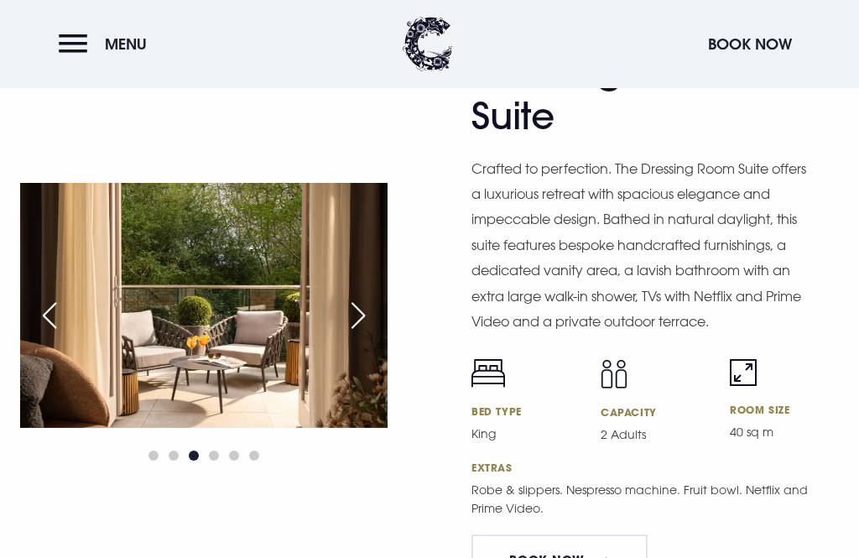
click at [349, 334] on div "Next slide" at bounding box center [358, 315] width 42 height 37
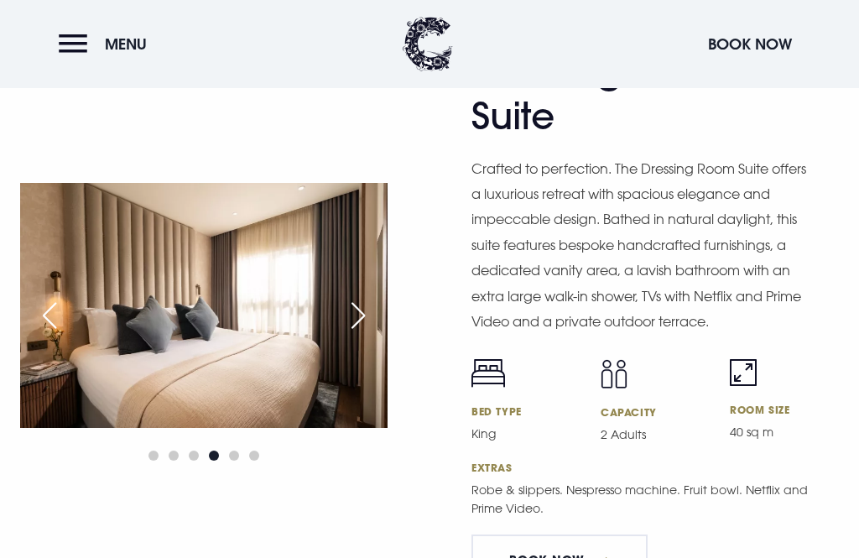
click at [354, 334] on div "Next slide" at bounding box center [358, 315] width 42 height 37
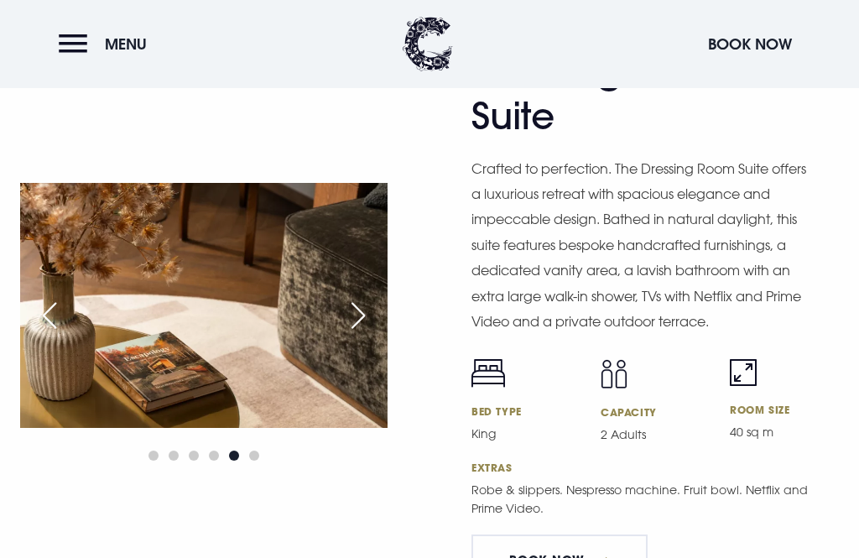
click at [356, 334] on div "Next slide" at bounding box center [358, 315] width 42 height 37
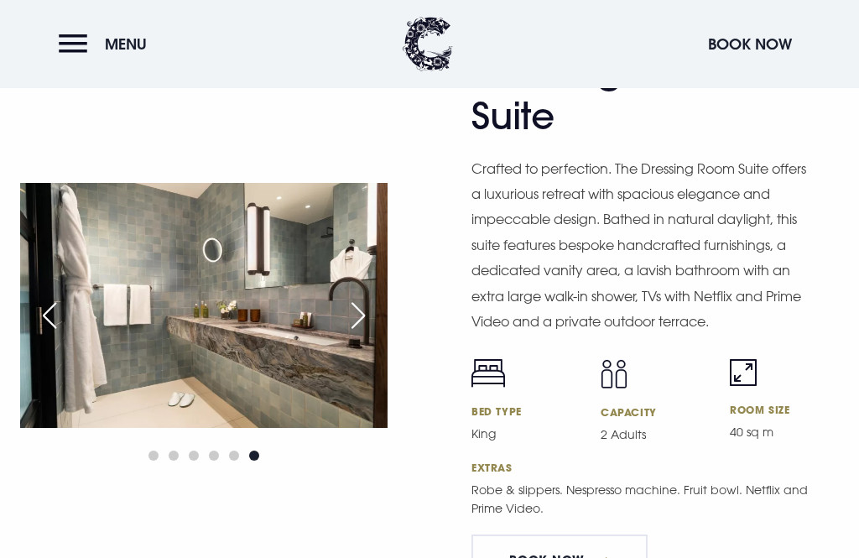
click at [350, 334] on div "Next slide" at bounding box center [358, 315] width 42 height 37
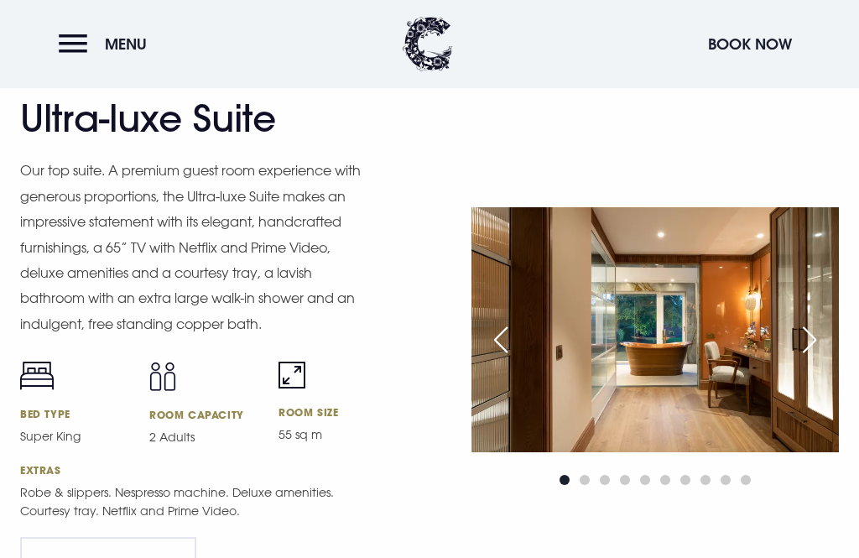
scroll to position [2169, 0]
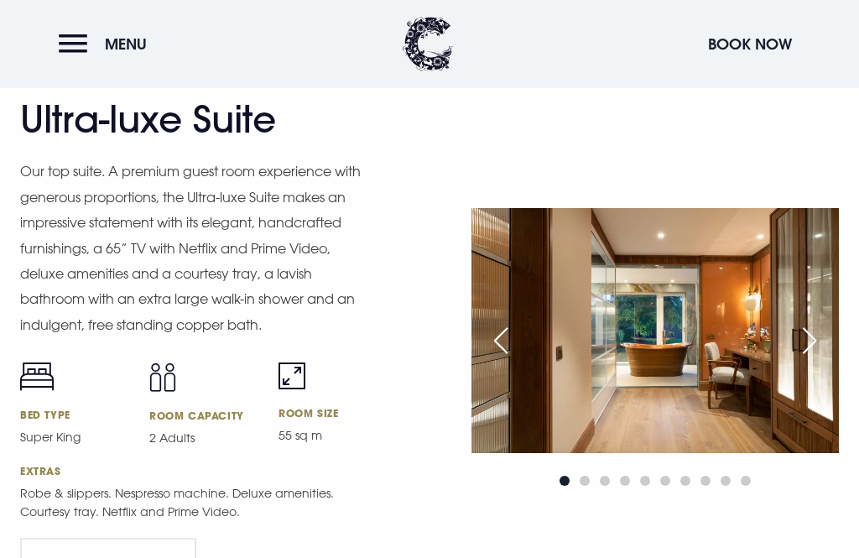
click at [800, 359] on div "Next slide" at bounding box center [809, 340] width 42 height 37
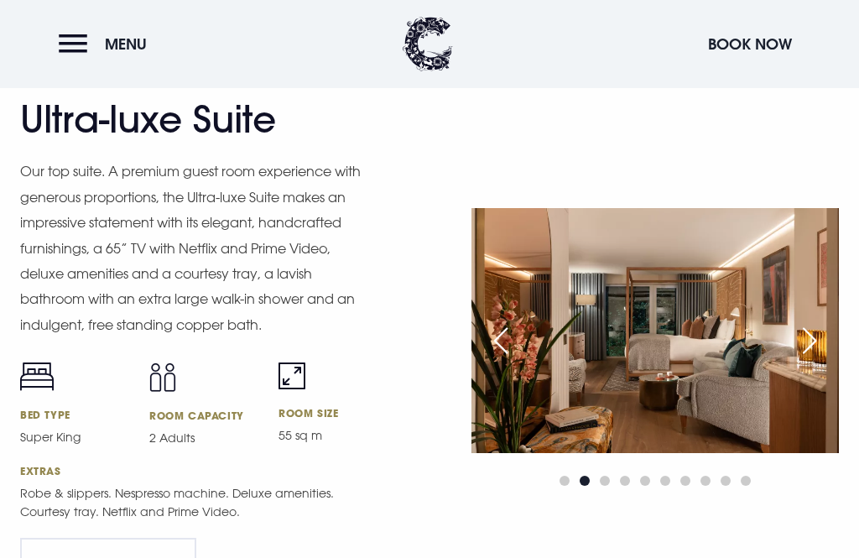
click at [810, 359] on div "Next slide" at bounding box center [809, 340] width 42 height 37
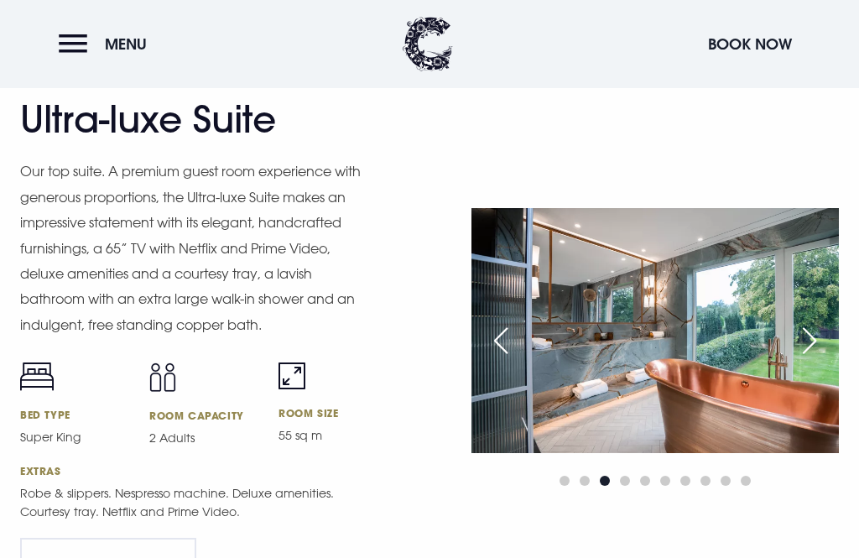
click at [805, 359] on div "Next slide" at bounding box center [809, 340] width 42 height 37
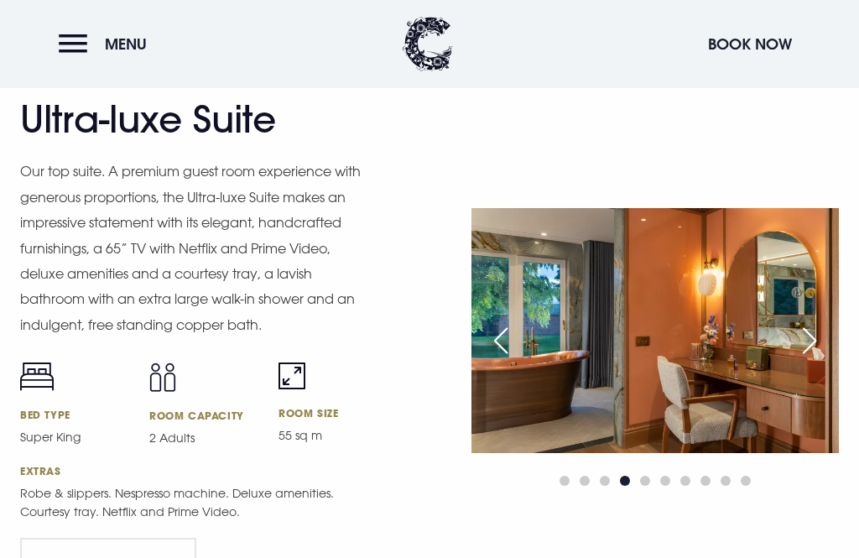
click at [807, 359] on div "Next slide" at bounding box center [809, 340] width 42 height 37
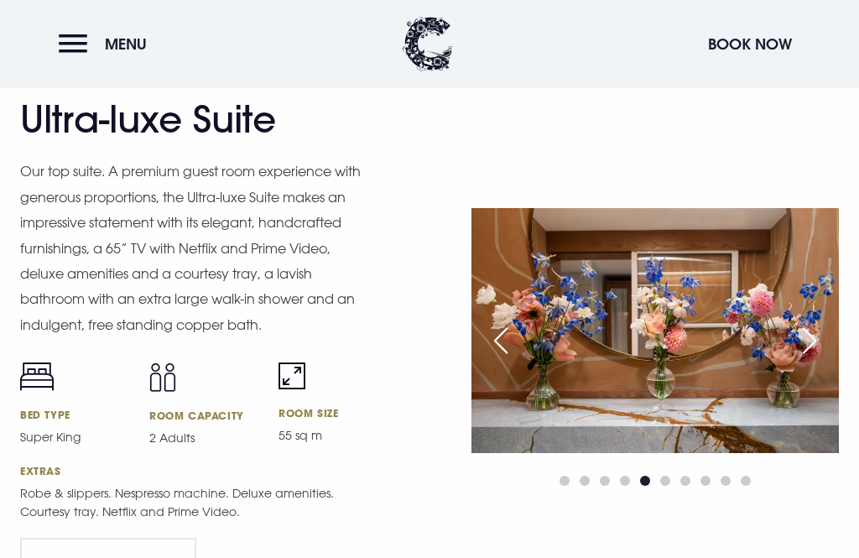
click at [803, 359] on div "Next slide" at bounding box center [809, 340] width 42 height 37
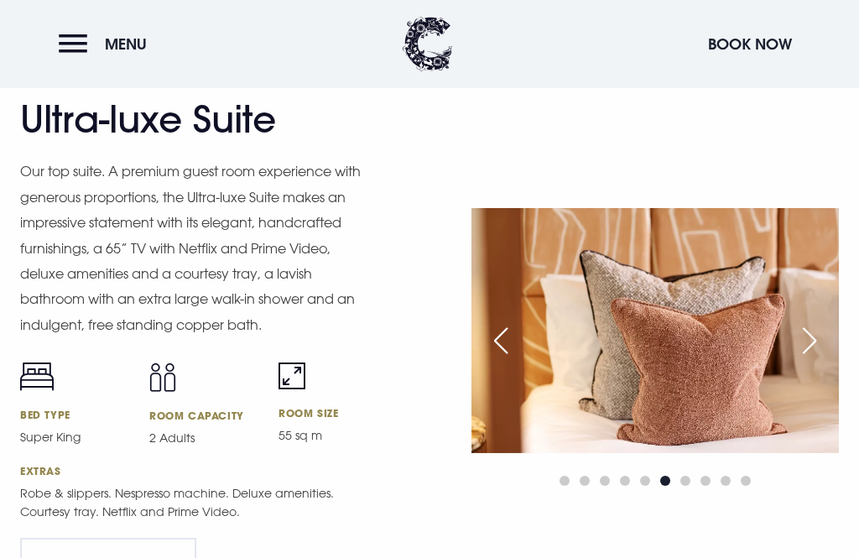
click at [808, 359] on div "Next slide" at bounding box center [809, 340] width 42 height 37
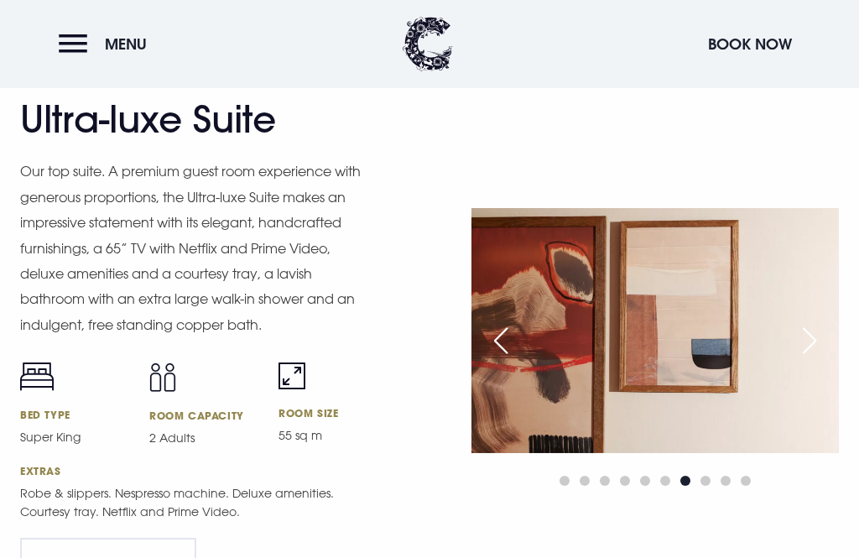
click at [808, 359] on div "Next slide" at bounding box center [809, 340] width 42 height 37
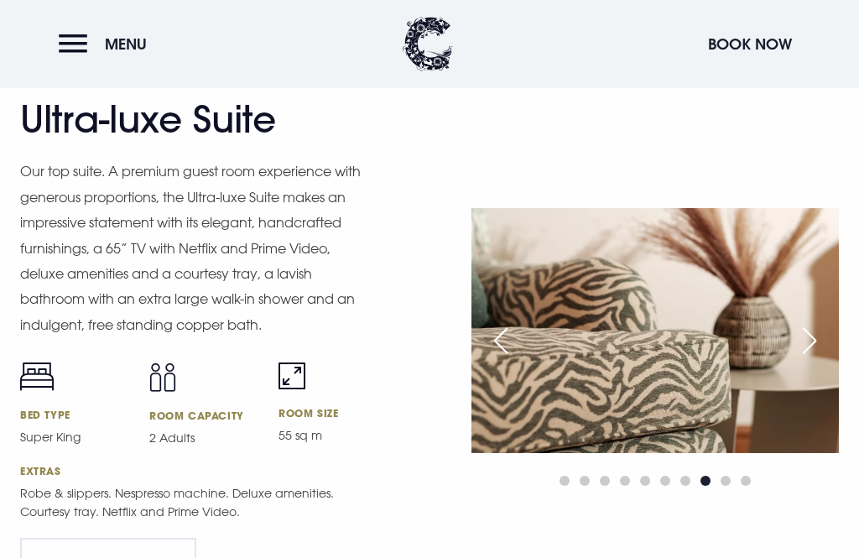
click at [804, 359] on div "Next slide" at bounding box center [809, 340] width 42 height 37
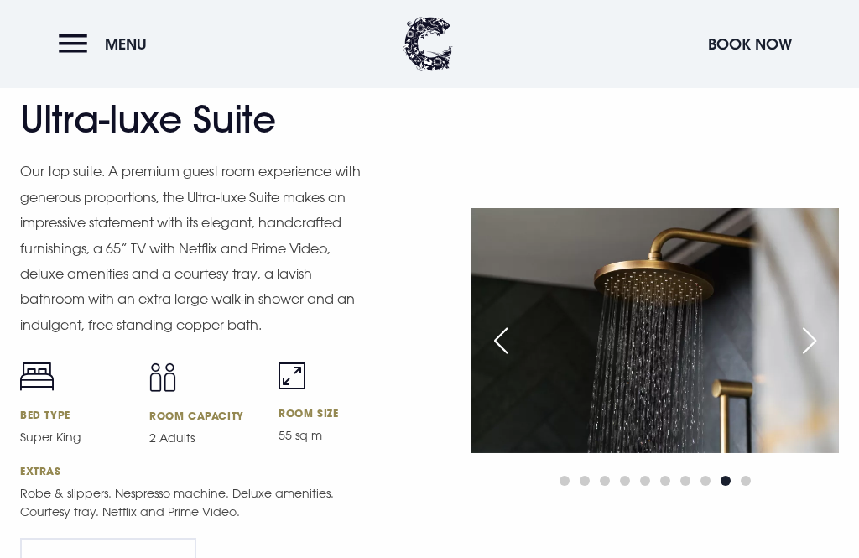
click at [807, 359] on div "Next slide" at bounding box center [809, 340] width 42 height 37
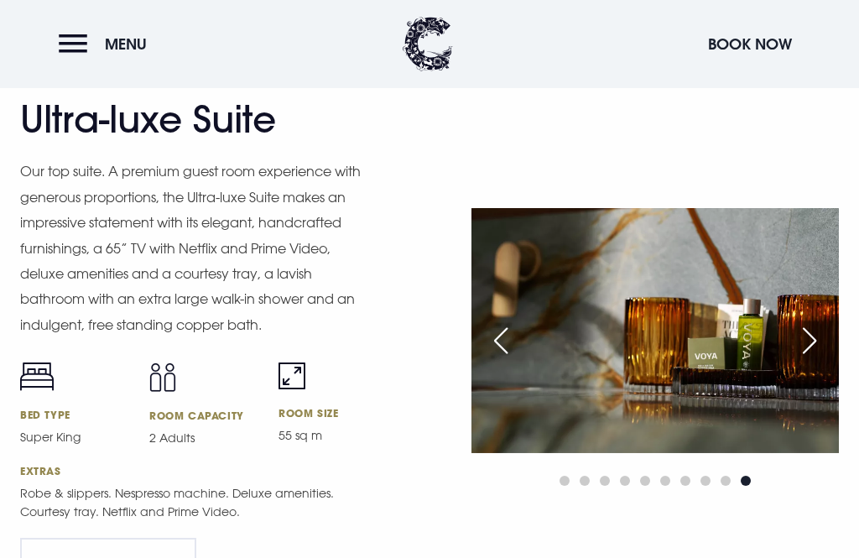
click at [809, 359] on div "Next slide" at bounding box center [809, 340] width 42 height 37
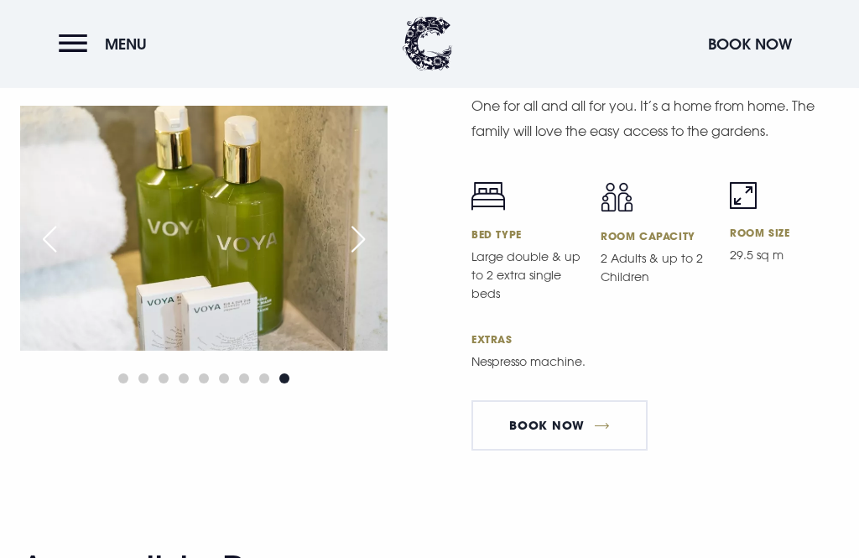
scroll to position [4969, 0]
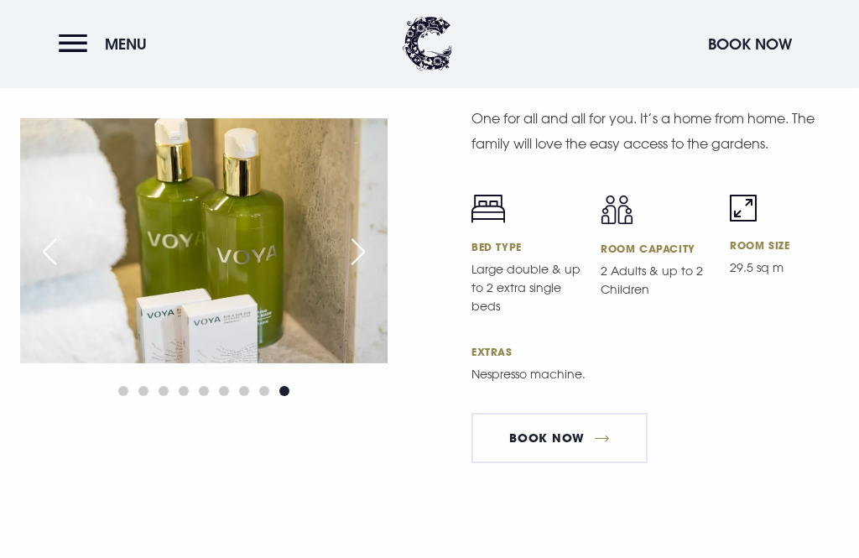
click at [352, 271] on div "Next slide" at bounding box center [358, 252] width 42 height 37
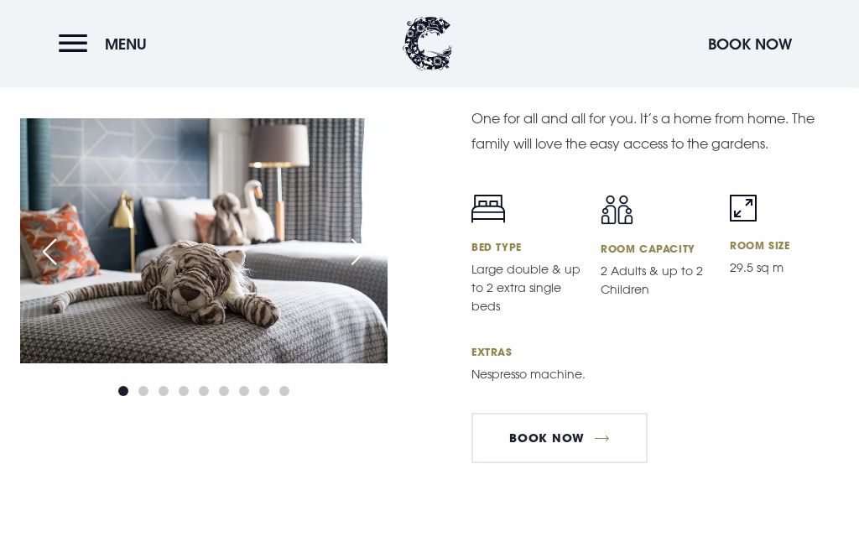
scroll to position [4969, 0]
click at [354, 270] on div "Next slide" at bounding box center [358, 251] width 42 height 37
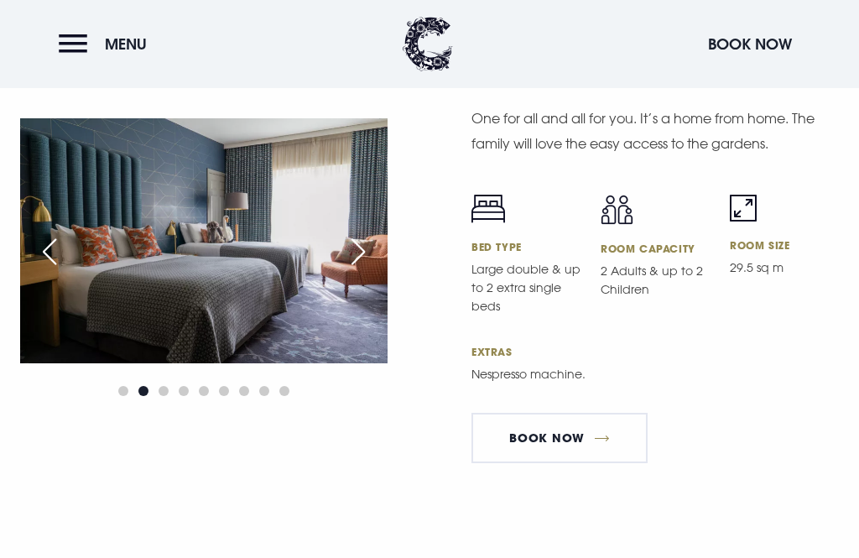
click at [359, 270] on div "Next slide" at bounding box center [358, 251] width 42 height 37
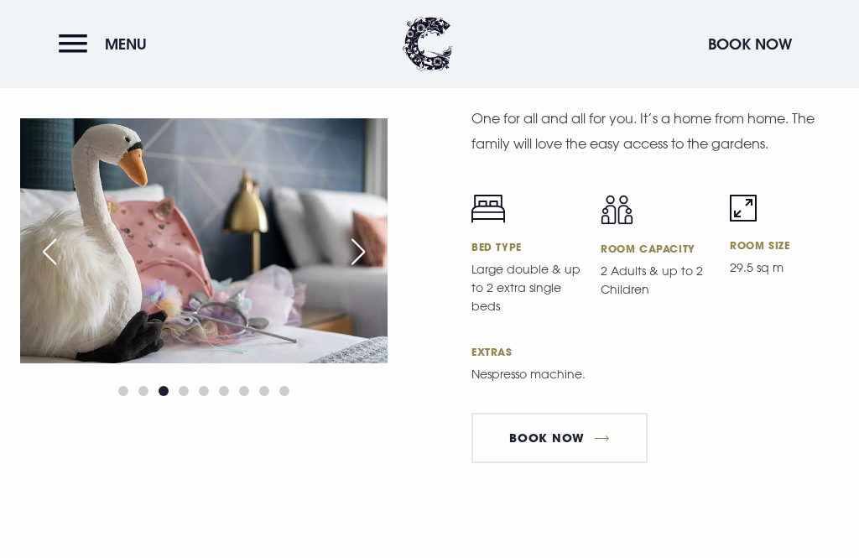
click at [364, 270] on div "Next slide" at bounding box center [358, 251] width 42 height 37
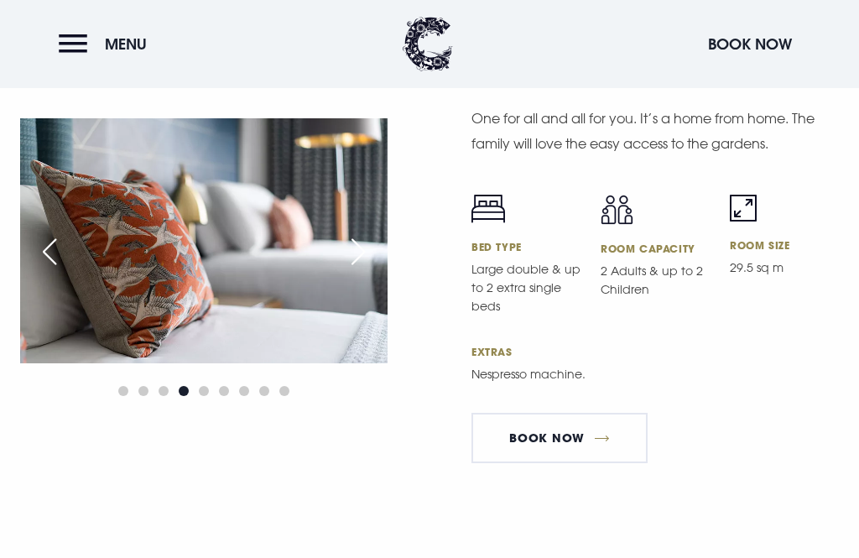
click at [373, 270] on div "Next slide" at bounding box center [358, 251] width 42 height 37
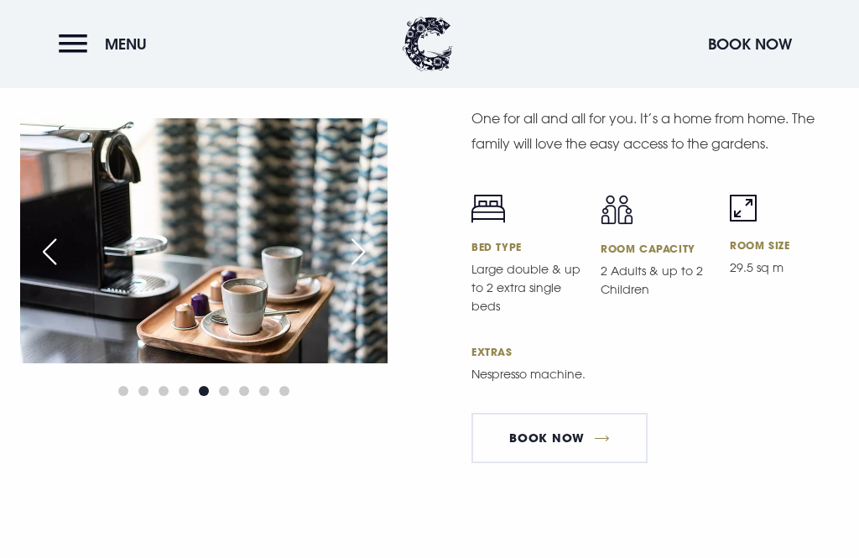
click at [368, 270] on div "Next slide" at bounding box center [358, 251] width 42 height 37
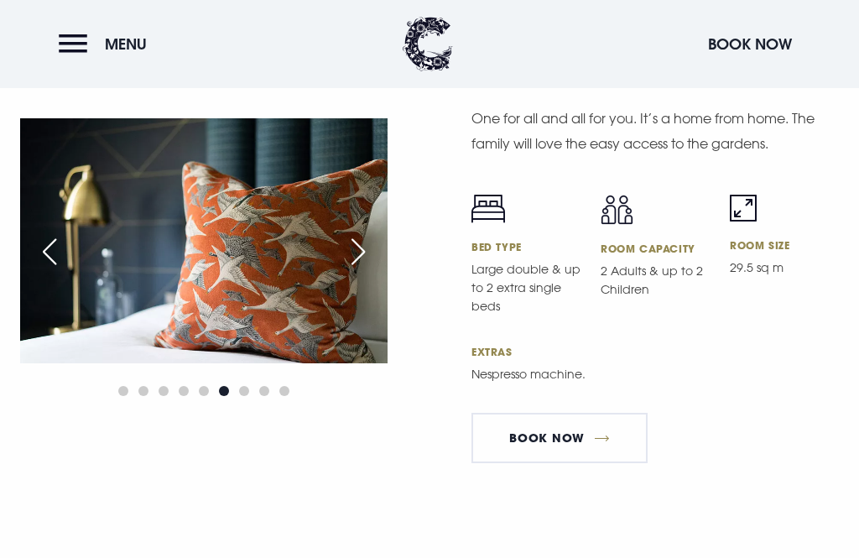
click at [361, 270] on div "Next slide" at bounding box center [358, 251] width 42 height 37
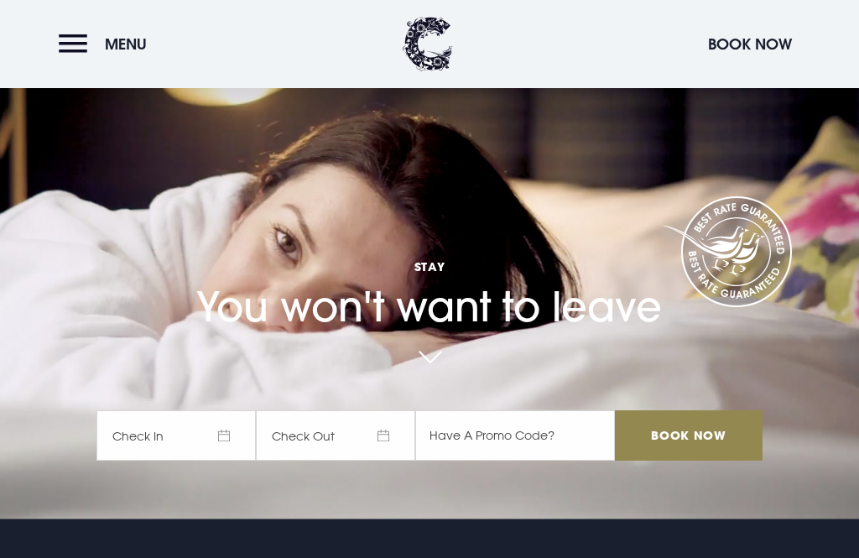
scroll to position [0, 0]
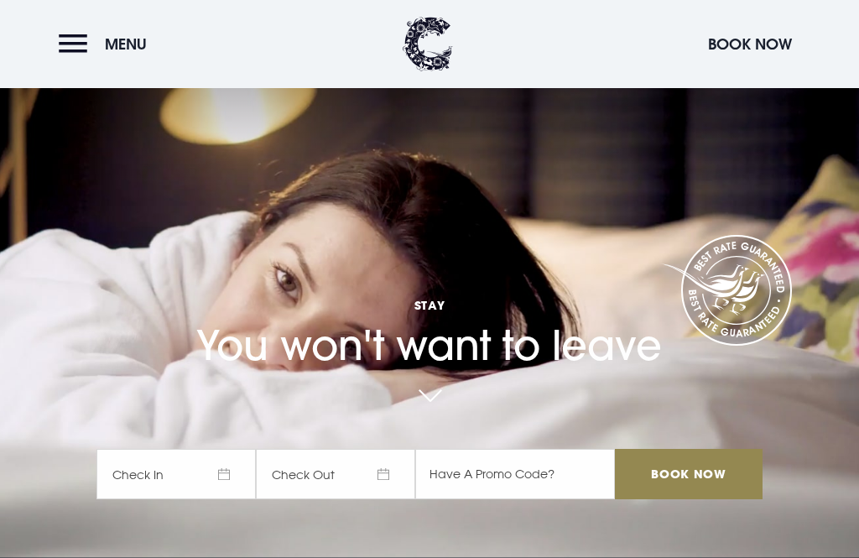
click at [70, 46] on button "Menu" at bounding box center [107, 44] width 96 height 36
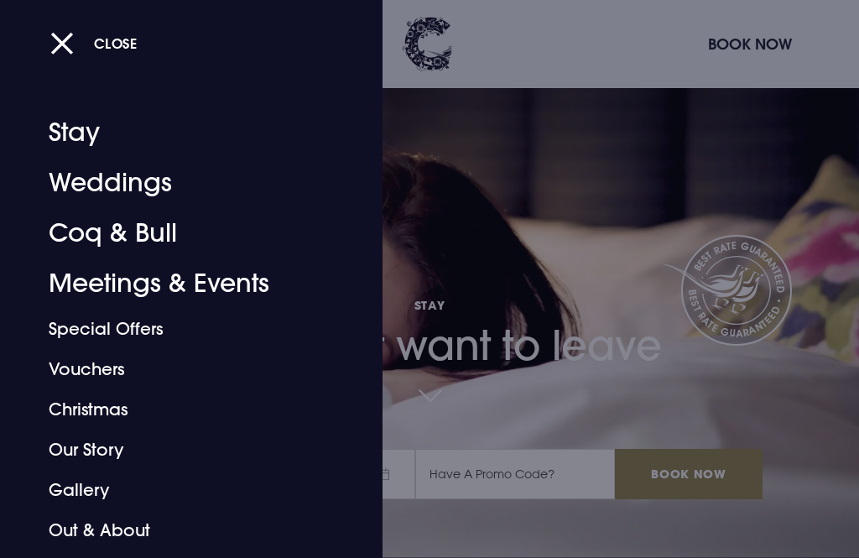
click at [121, 181] on link "Weddings" at bounding box center [181, 183] width 265 height 50
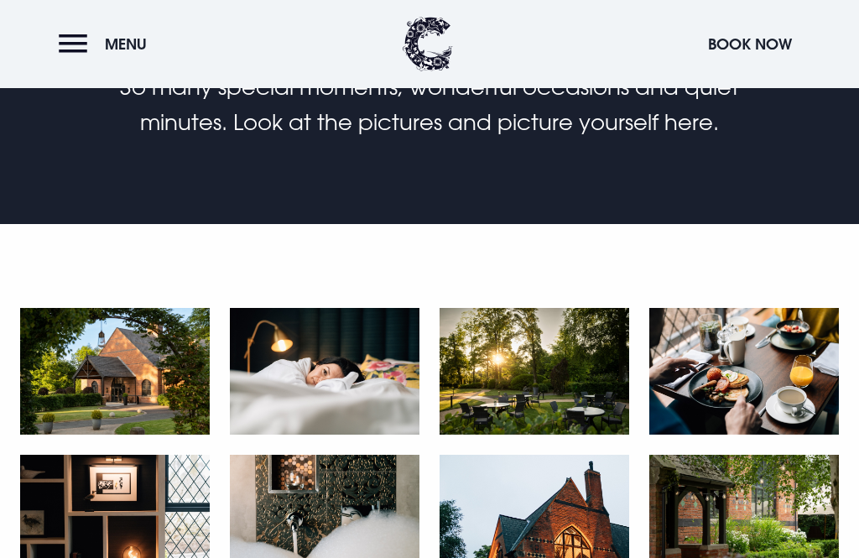
scroll to position [600, 0]
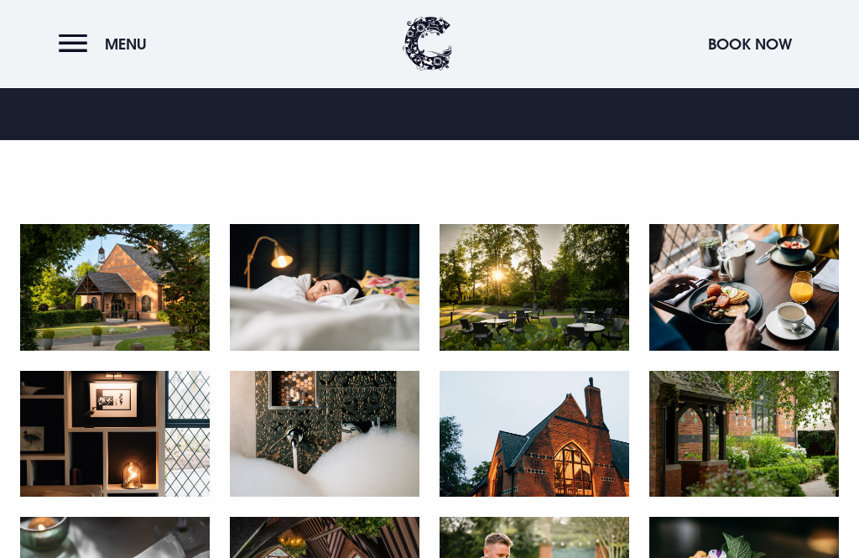
click at [144, 304] on img at bounding box center [115, 288] width 190 height 127
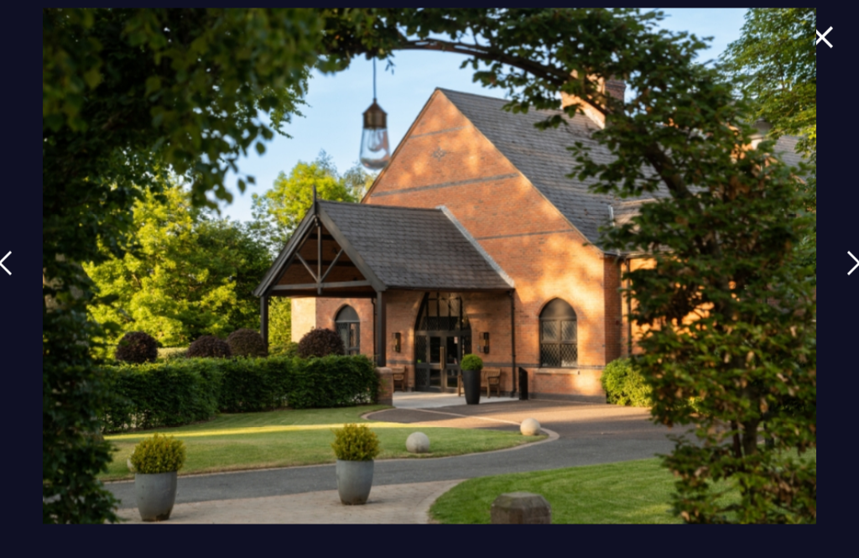
scroll to position [601, 0]
click at [839, 294] on link at bounding box center [854, 275] width 42 height 77
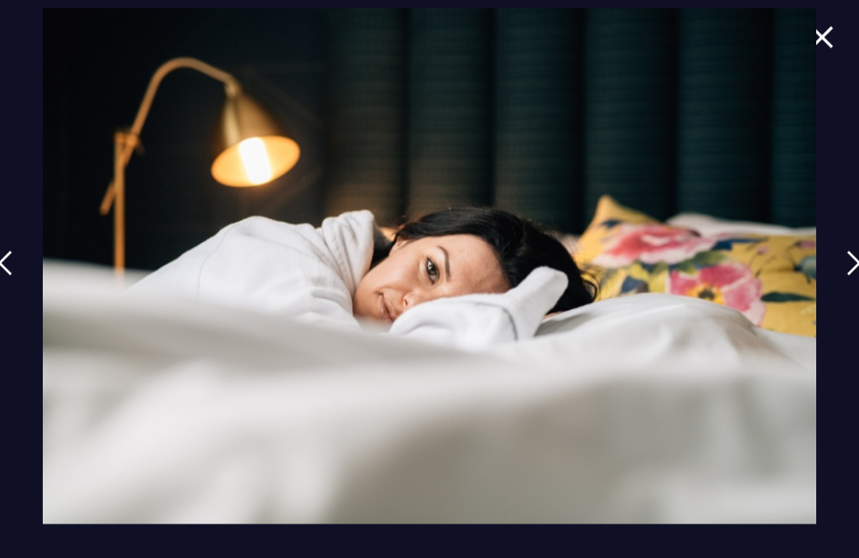
scroll to position [429, 0]
click at [853, 260] on img at bounding box center [853, 263] width 15 height 25
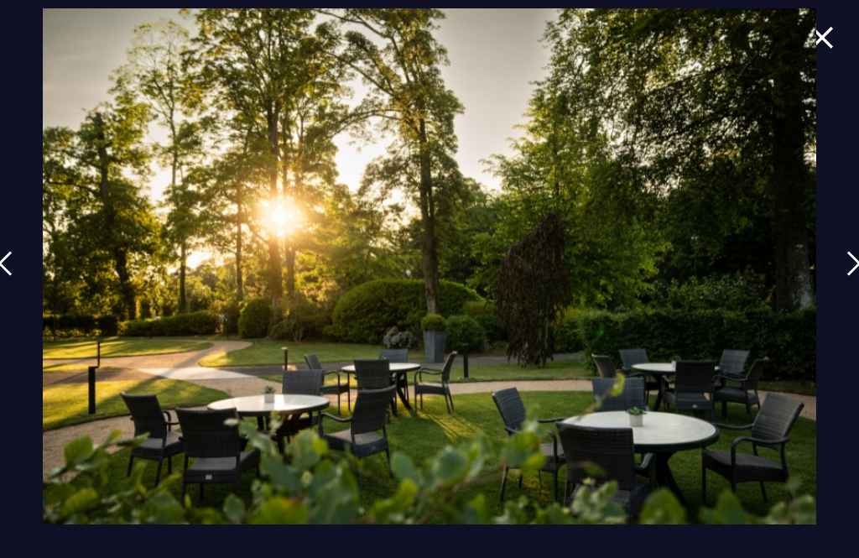
click at [855, 264] on img at bounding box center [853, 263] width 15 height 25
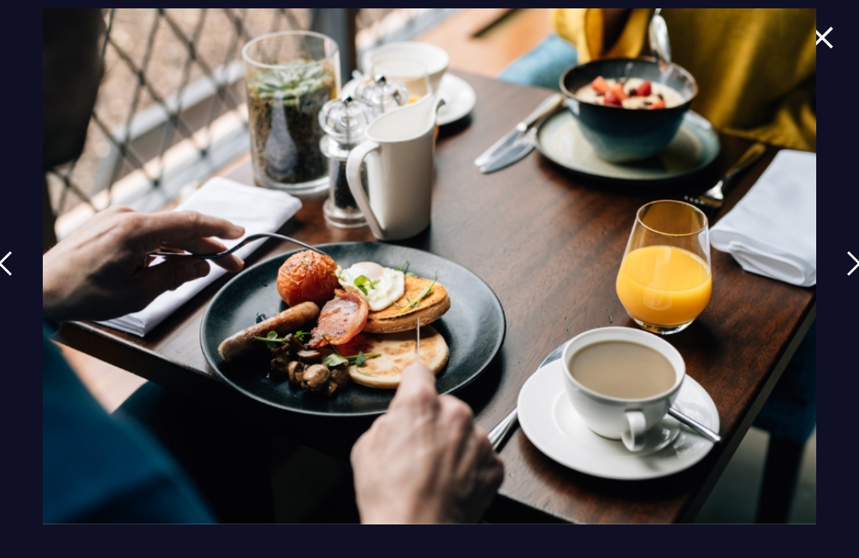
click at [854, 263] on img at bounding box center [853, 263] width 15 height 25
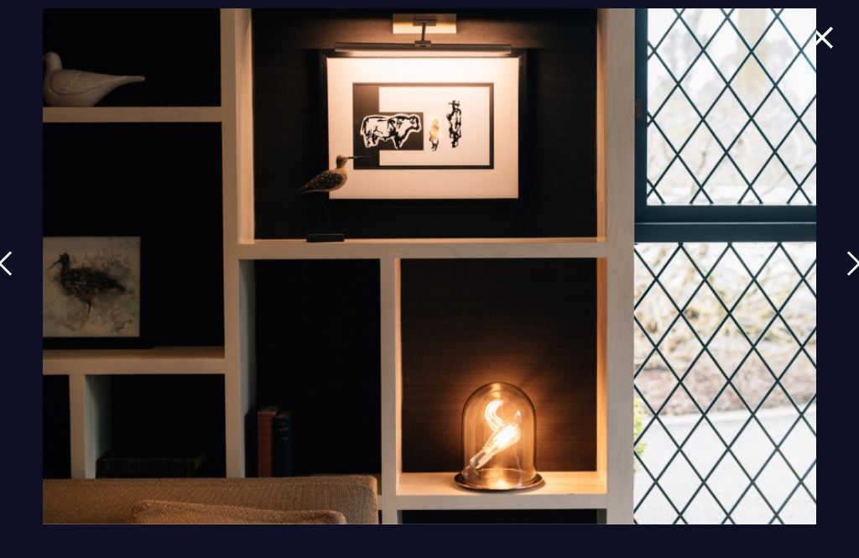
click at [843, 267] on link at bounding box center [854, 275] width 42 height 77
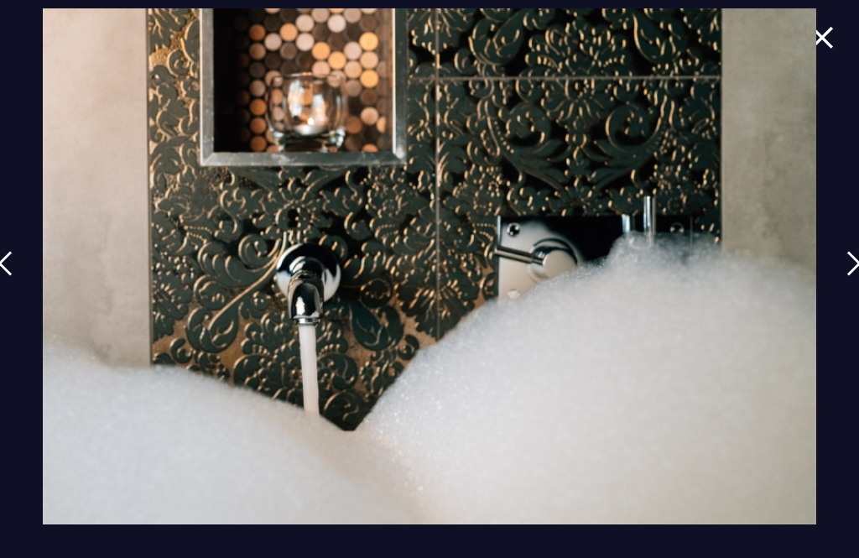
click at [846, 266] on link at bounding box center [854, 275] width 42 height 77
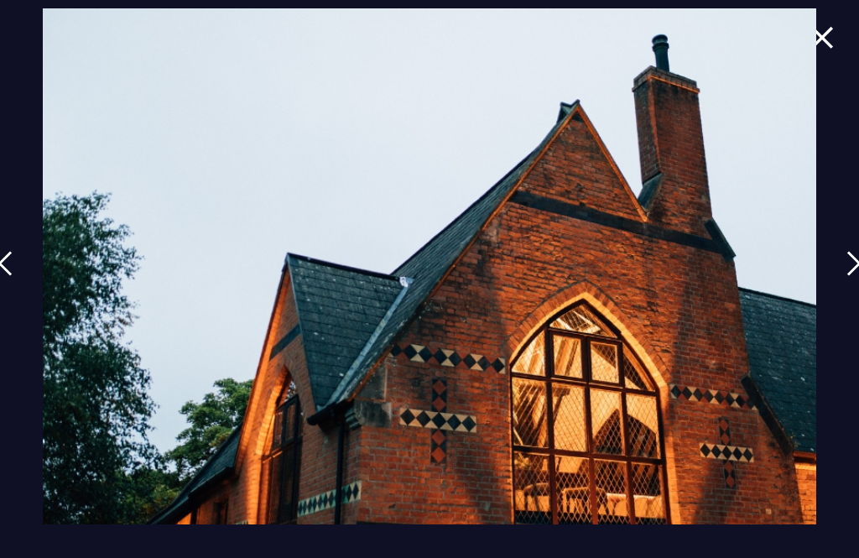
click at [834, 269] on div at bounding box center [429, 279] width 859 height 558
click at [853, 268] on img at bounding box center [853, 263] width 15 height 25
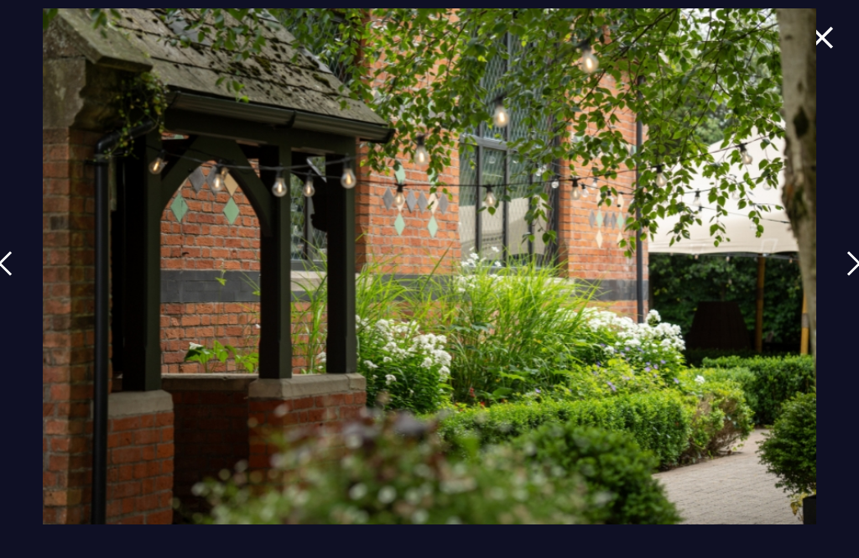
click at [849, 263] on link at bounding box center [854, 275] width 42 height 77
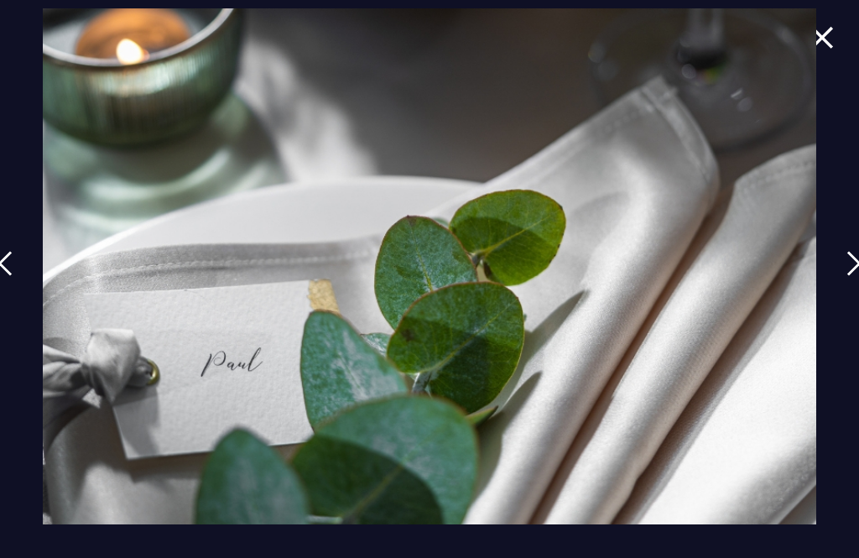
click at [850, 262] on img at bounding box center [853, 263] width 15 height 25
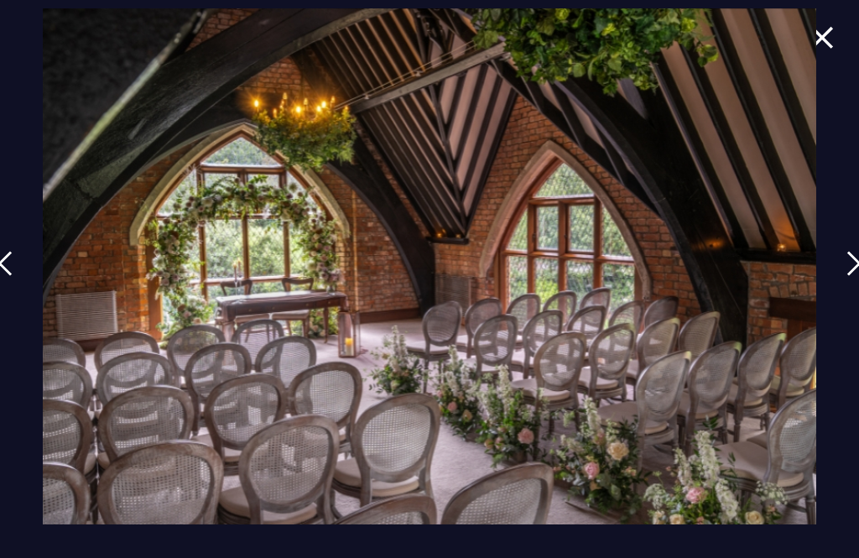
click at [854, 267] on img at bounding box center [853, 263] width 15 height 25
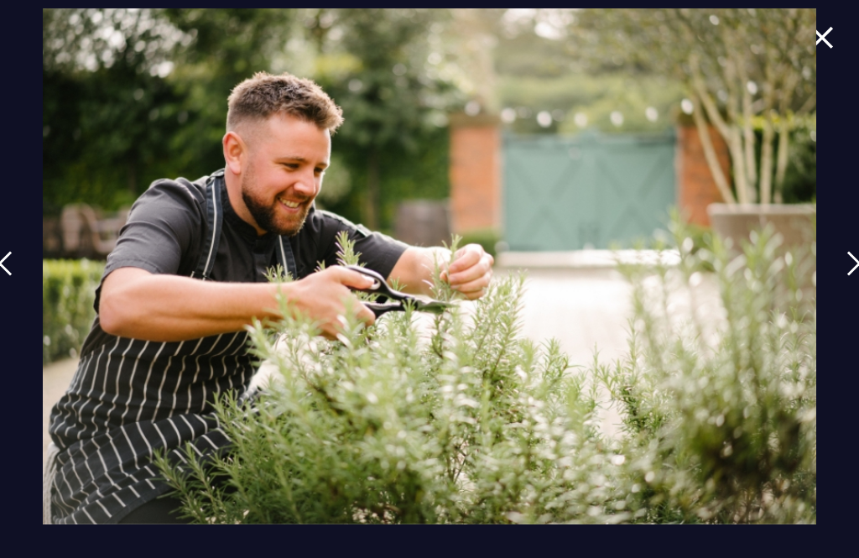
click at [854, 271] on img at bounding box center [853, 263] width 15 height 25
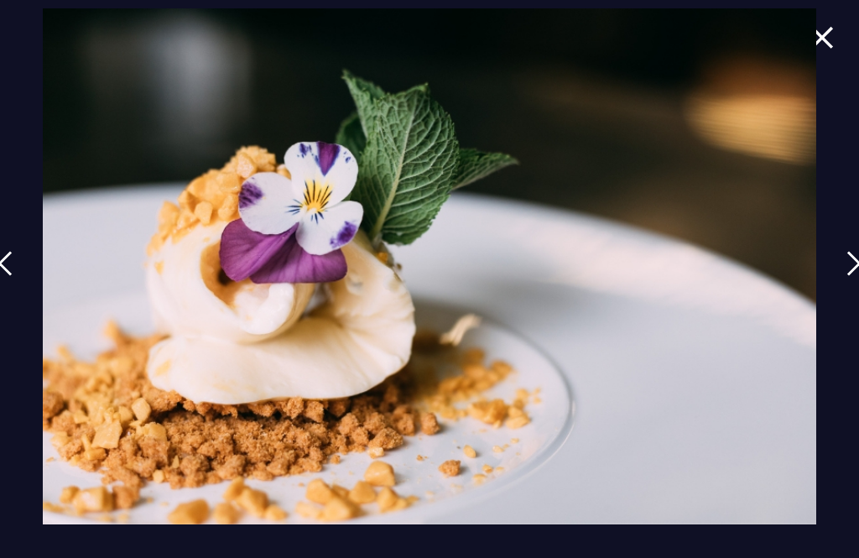
click at [842, 268] on link at bounding box center [854, 275] width 42 height 77
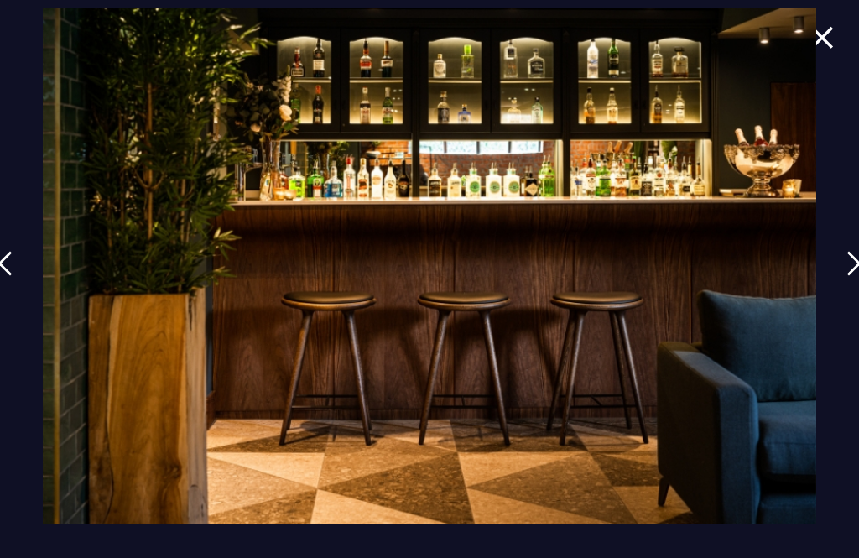
click at [842, 270] on link at bounding box center [854, 275] width 42 height 77
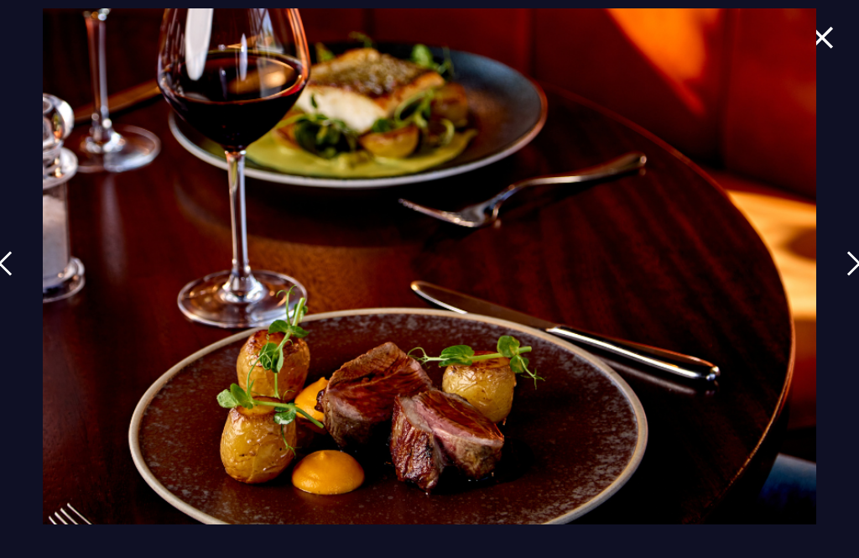
click at [847, 273] on link at bounding box center [854, 275] width 42 height 77
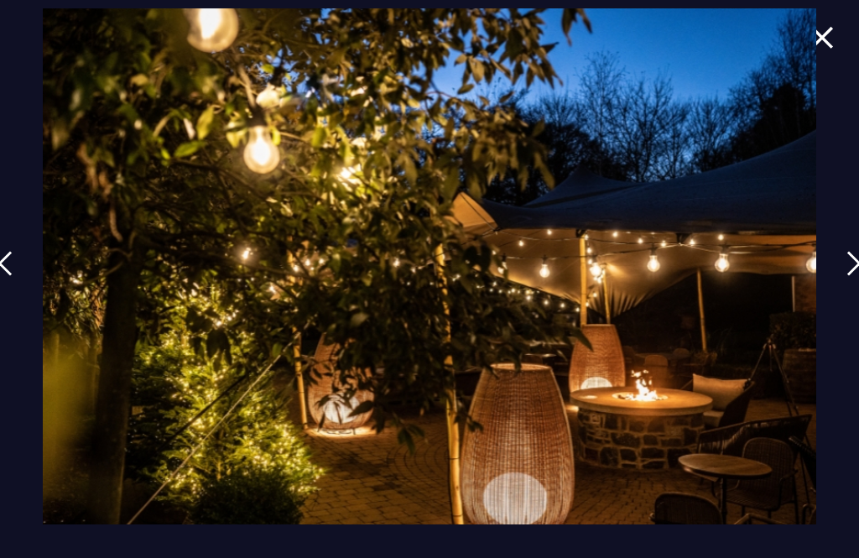
click at [840, 268] on link at bounding box center [854, 275] width 42 height 77
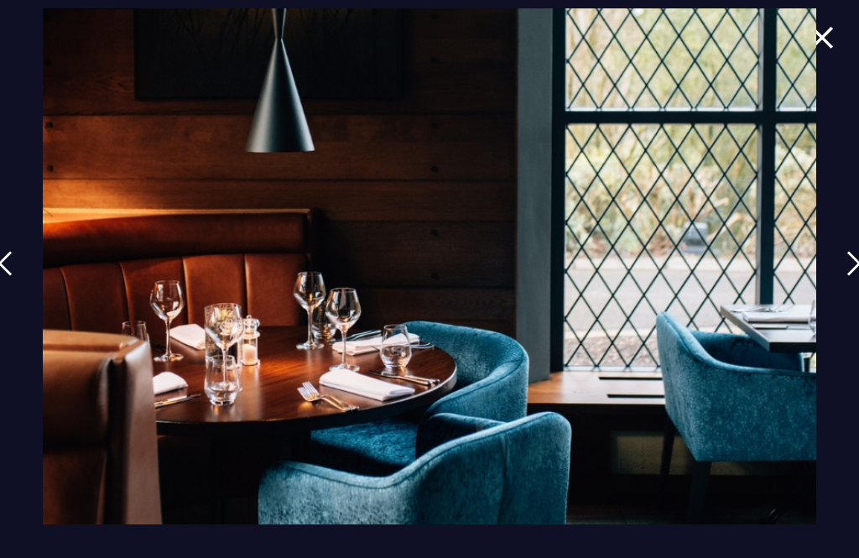
click at [854, 273] on img at bounding box center [853, 263] width 15 height 25
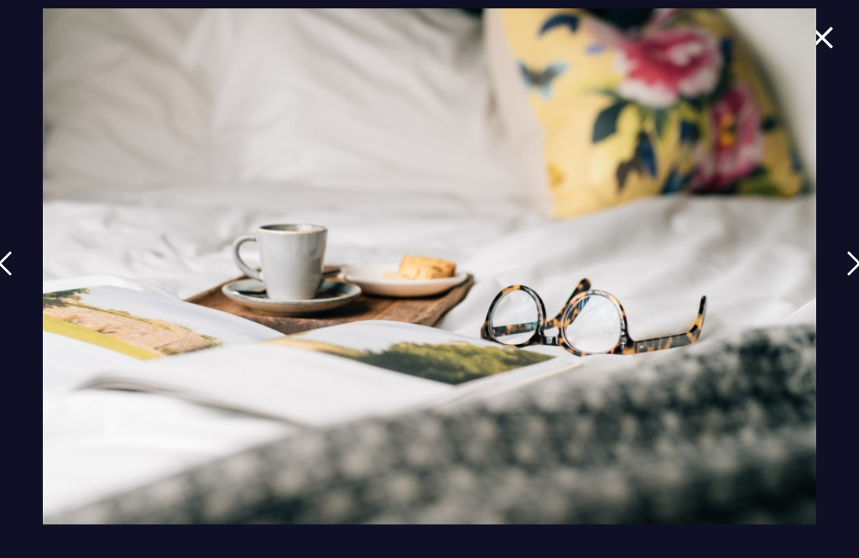
click at [841, 273] on link at bounding box center [854, 275] width 42 height 77
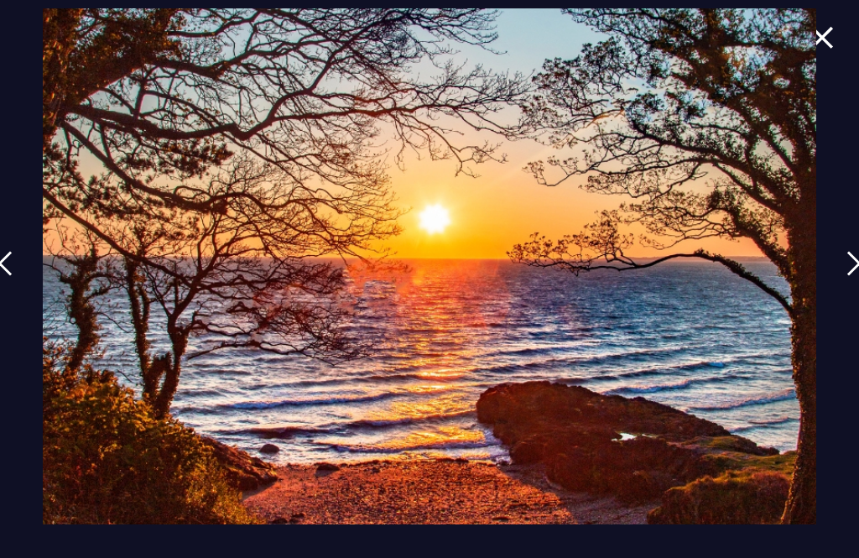
click at [842, 278] on link at bounding box center [854, 275] width 42 height 77
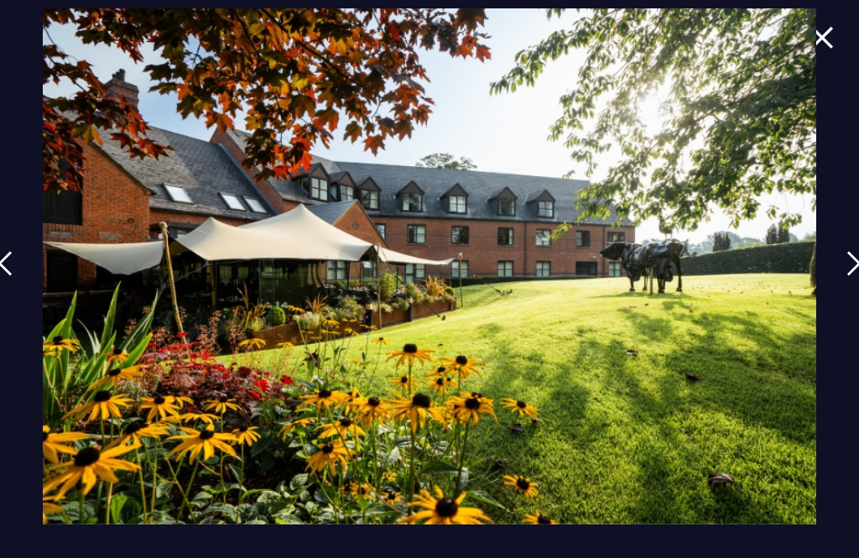
click at [854, 262] on img at bounding box center [853, 263] width 15 height 25
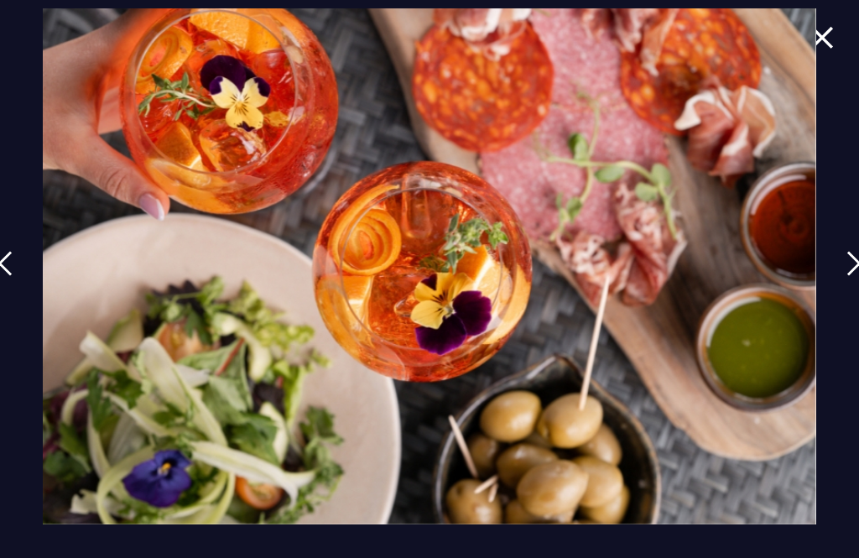
click at [854, 269] on img at bounding box center [853, 263] width 15 height 25
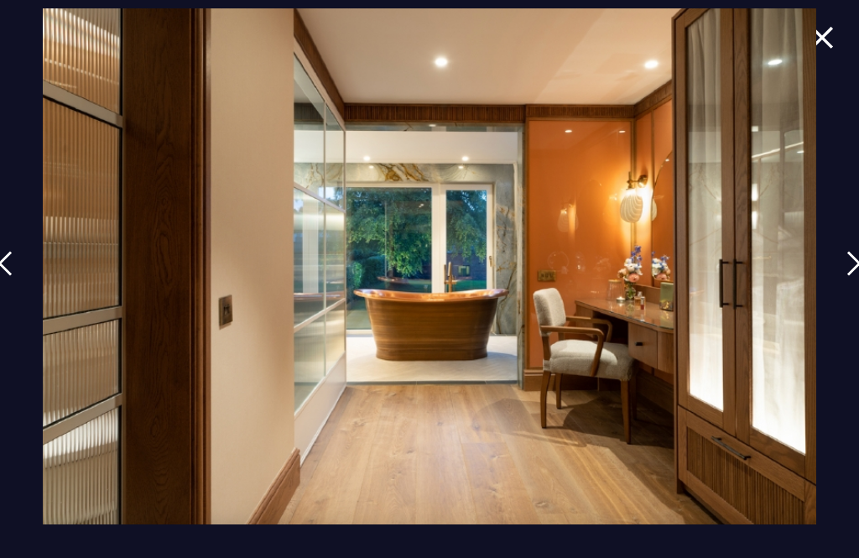
click at [849, 270] on link at bounding box center [854, 275] width 42 height 77
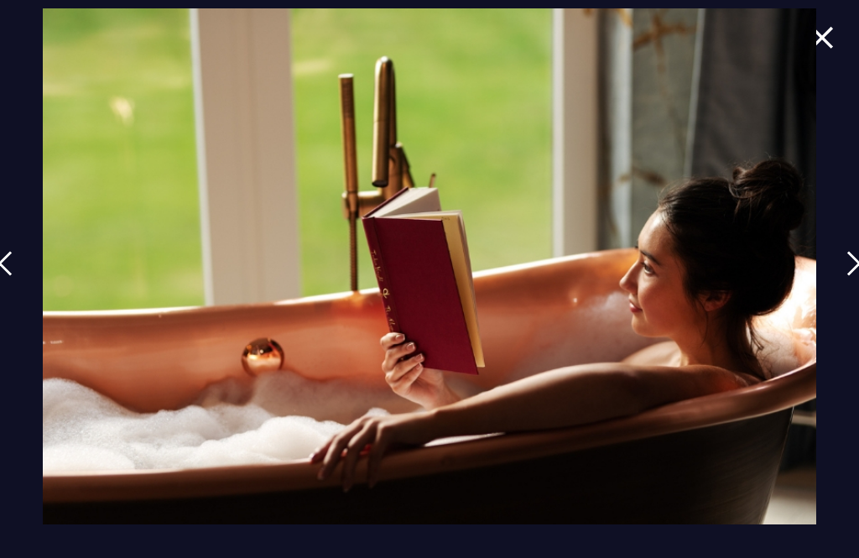
click at [855, 273] on img at bounding box center [853, 263] width 15 height 25
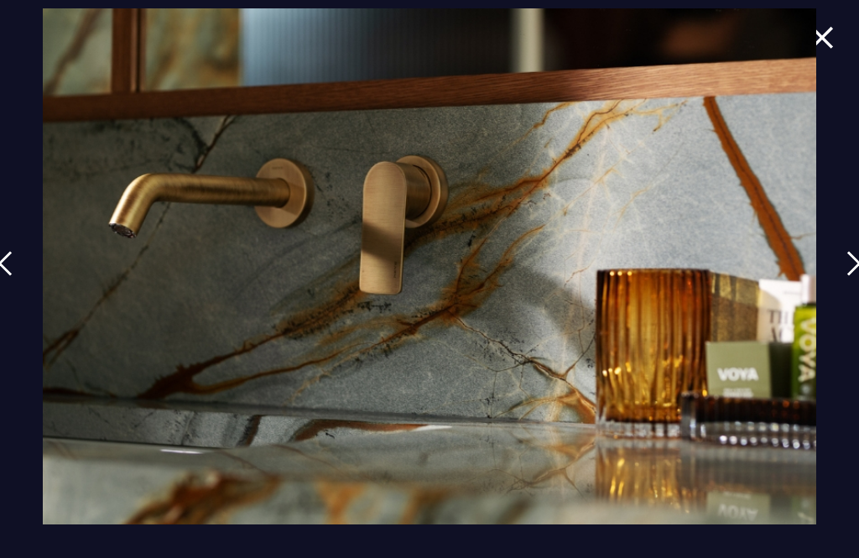
click at [855, 275] on img at bounding box center [853, 263] width 15 height 25
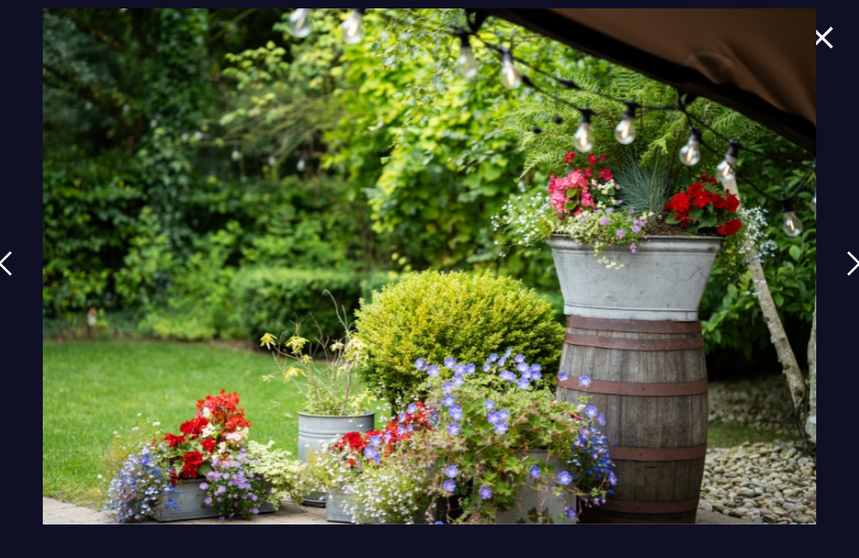
click at [854, 274] on img at bounding box center [853, 263] width 15 height 25
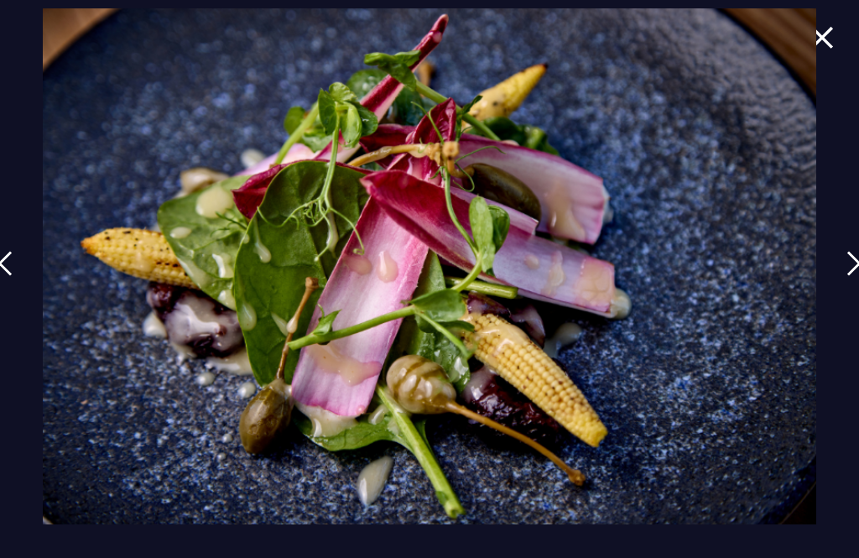
click at [855, 268] on img at bounding box center [853, 263] width 15 height 25
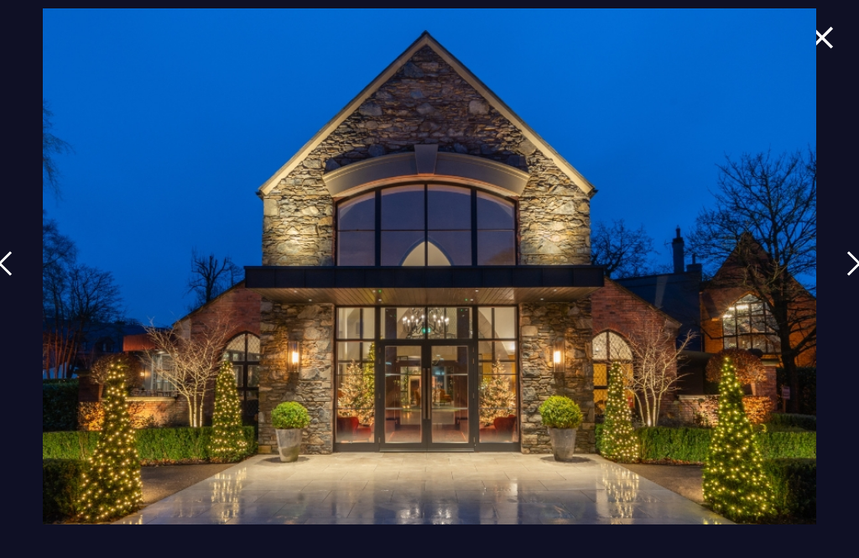
click at [841, 268] on link at bounding box center [854, 275] width 42 height 77
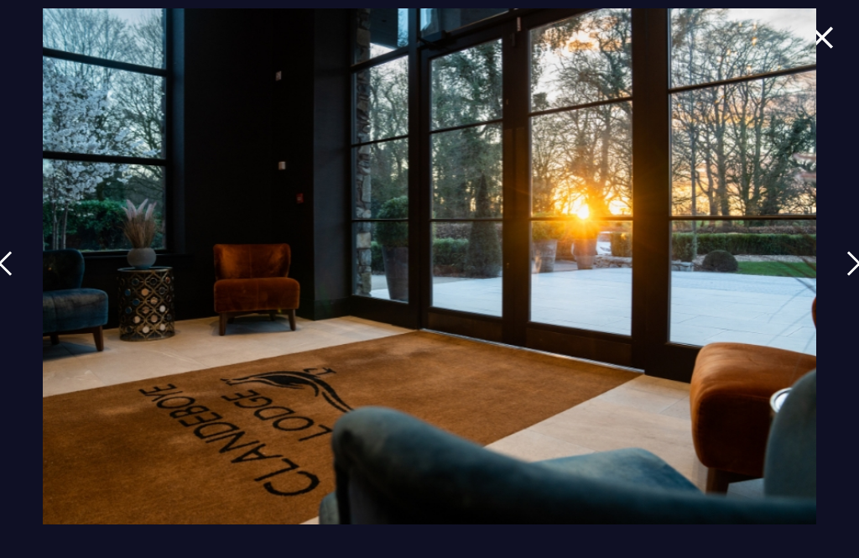
click at [848, 271] on link at bounding box center [854, 275] width 42 height 77
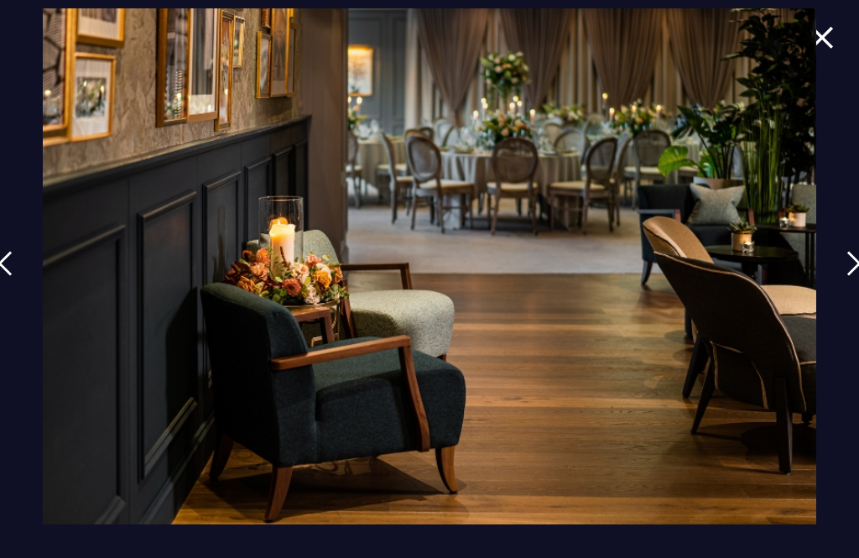
click at [836, 268] on div at bounding box center [429, 279] width 859 height 558
click at [837, 271] on link at bounding box center [854, 275] width 42 height 77
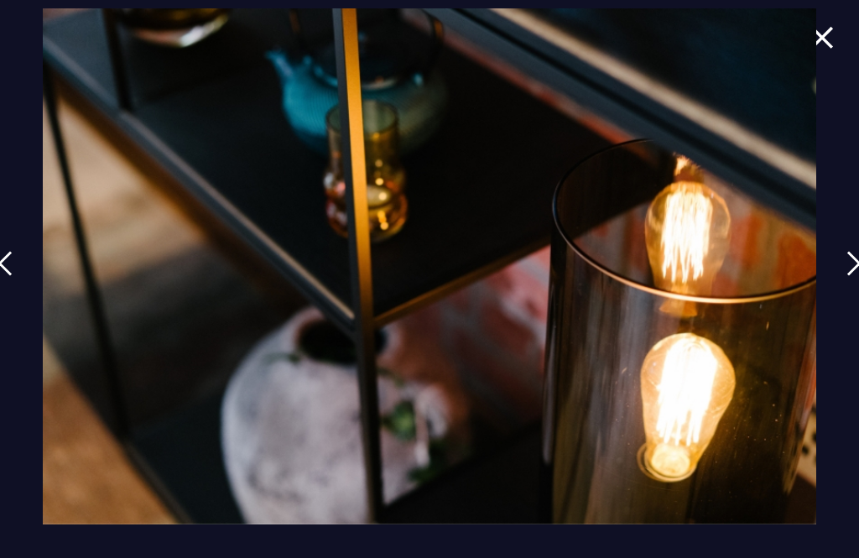
click at [847, 269] on link at bounding box center [854, 275] width 42 height 77
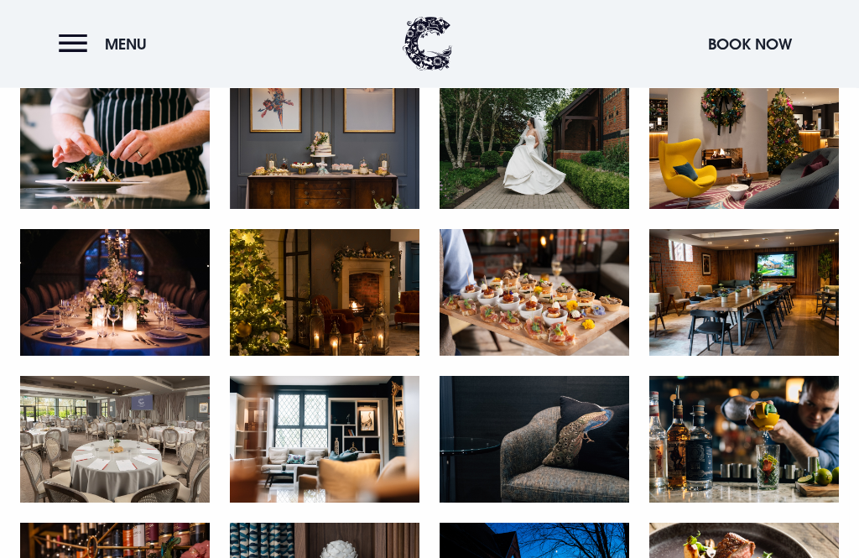
scroll to position [2203, 0]
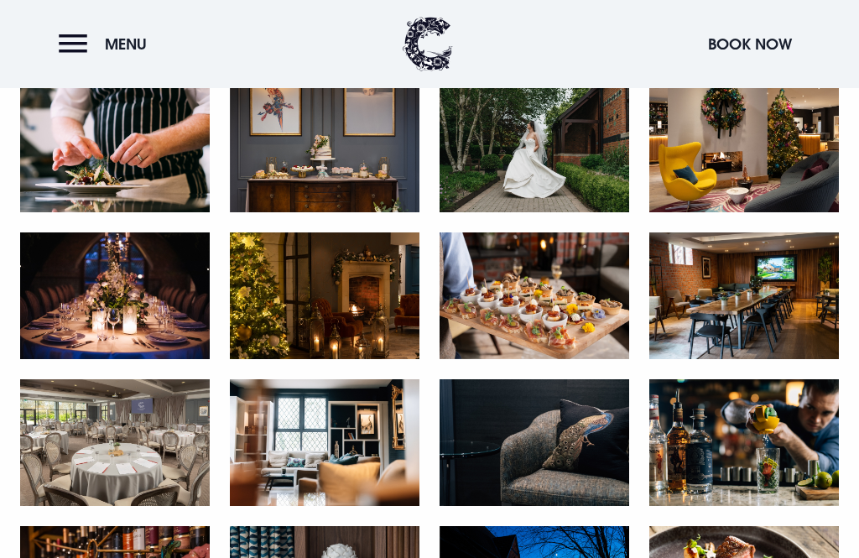
click at [138, 310] on img at bounding box center [115, 295] width 190 height 127
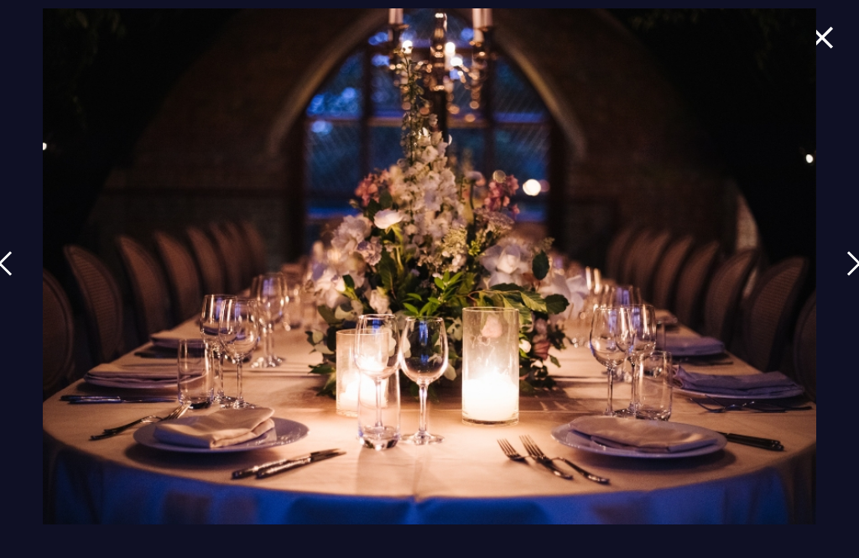
click at [841, 295] on link at bounding box center [854, 275] width 42 height 77
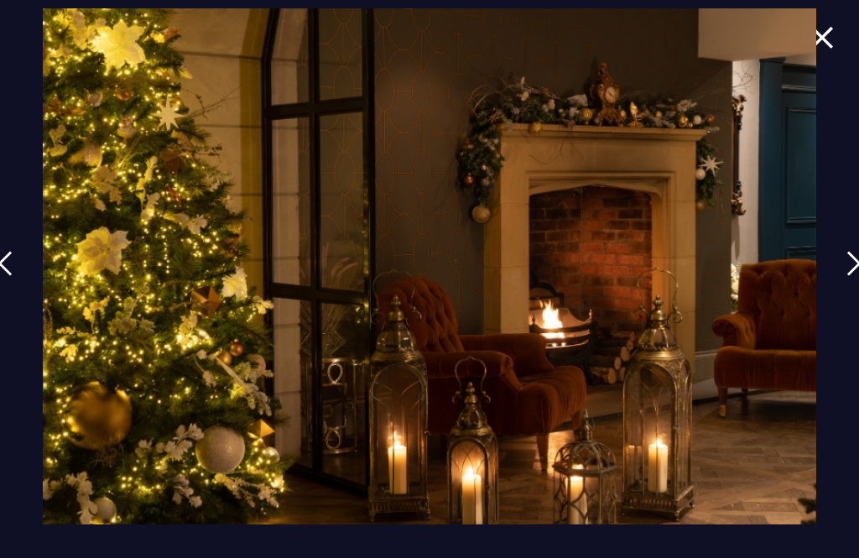
scroll to position [2042, 0]
click at [852, 266] on img at bounding box center [853, 263] width 15 height 25
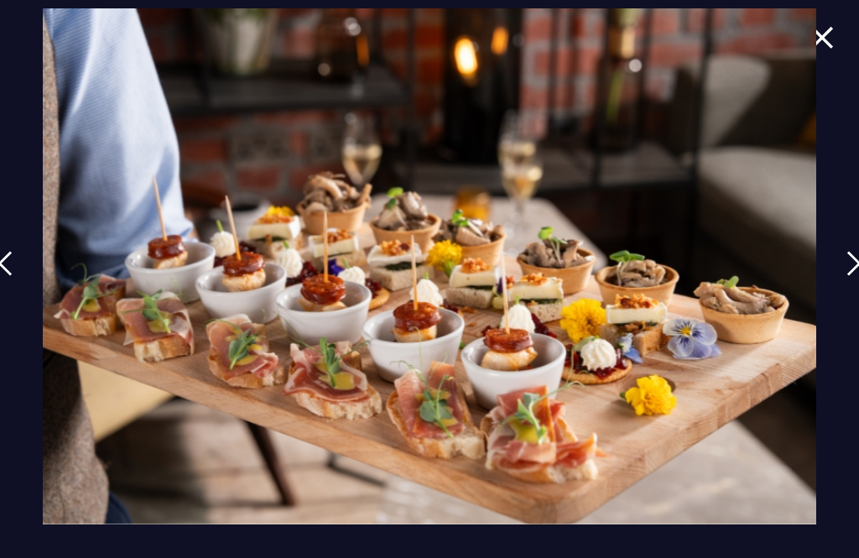
click at [841, 283] on link at bounding box center [854, 275] width 42 height 77
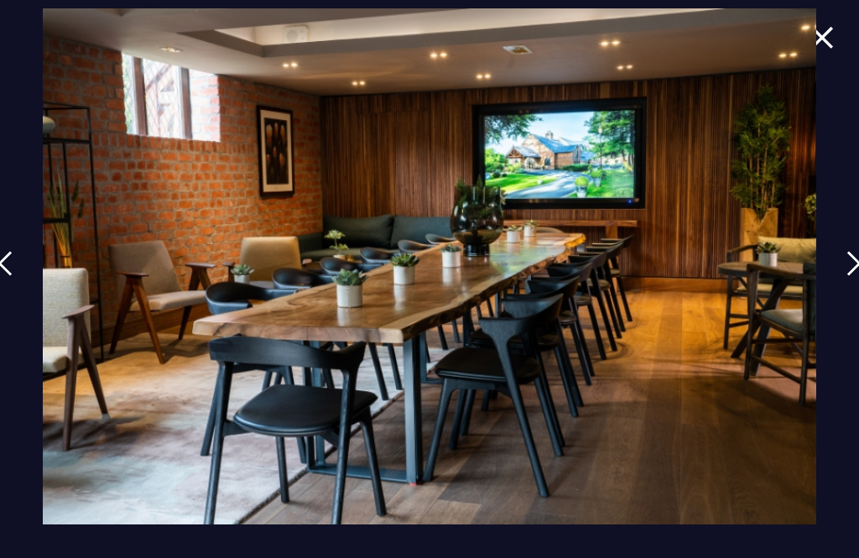
click at [838, 268] on link at bounding box center [854, 275] width 42 height 77
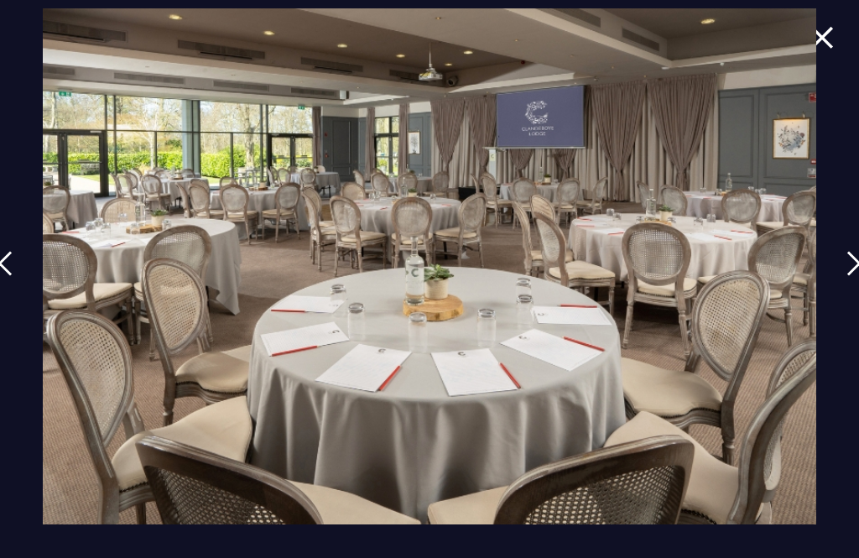
click at [814, 256] on img at bounding box center [429, 265] width 773 height 515
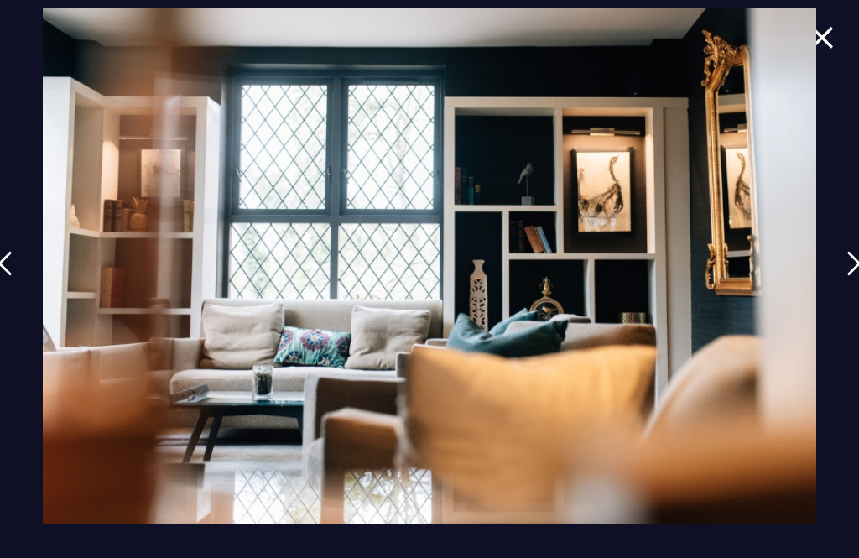
click at [827, 271] on div at bounding box center [429, 279] width 859 height 558
click at [847, 266] on link at bounding box center [854, 275] width 42 height 77
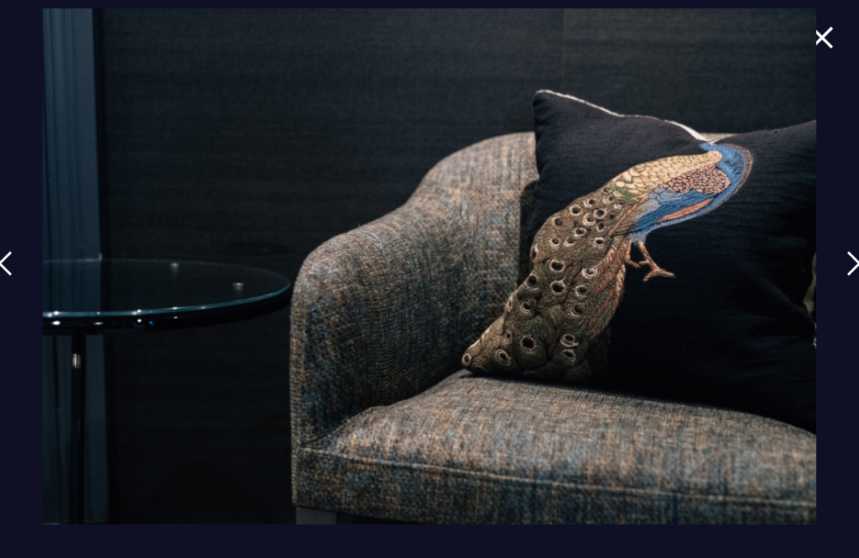
click at [841, 270] on link at bounding box center [854, 275] width 42 height 77
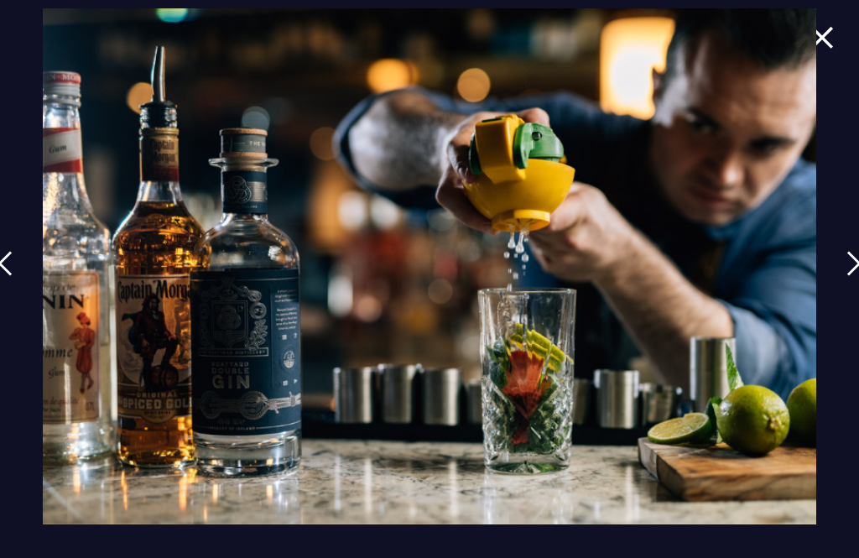
click at [840, 270] on link at bounding box center [854, 275] width 42 height 77
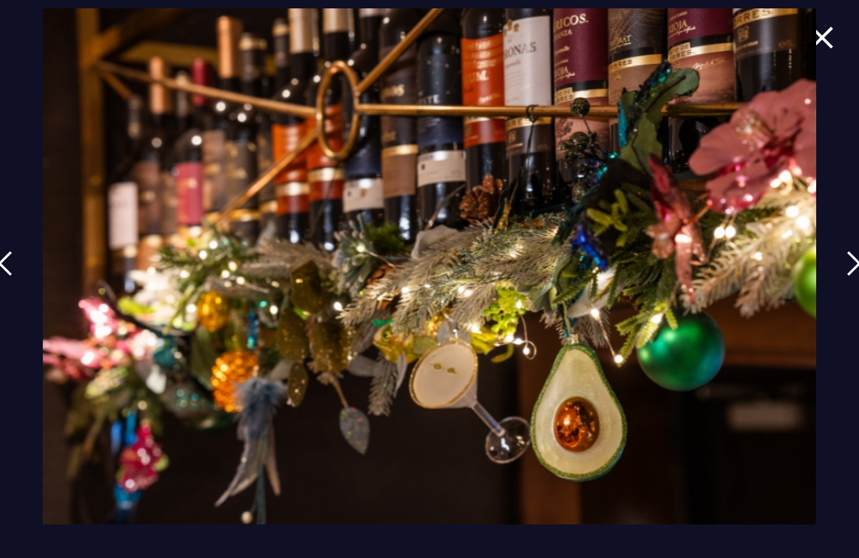
click at [828, 275] on div at bounding box center [429, 279] width 859 height 558
click at [839, 270] on link at bounding box center [854, 275] width 42 height 77
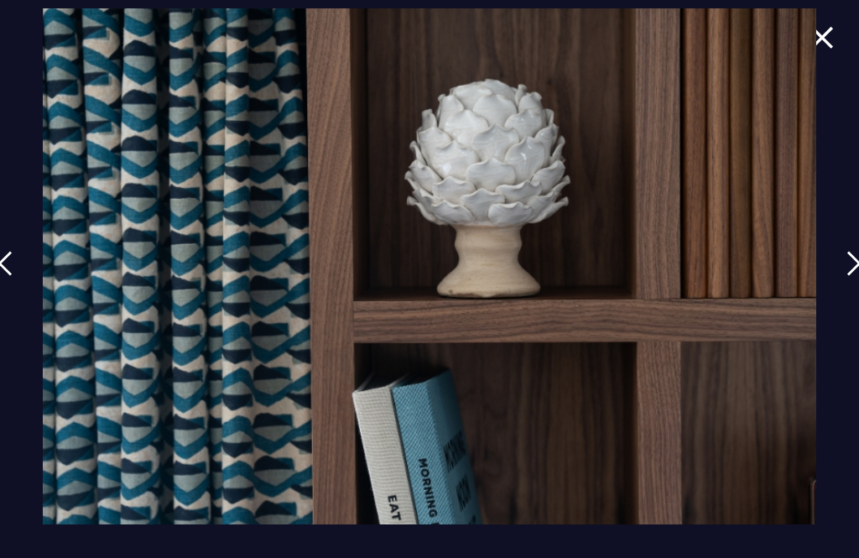
click at [849, 260] on img at bounding box center [853, 263] width 15 height 25
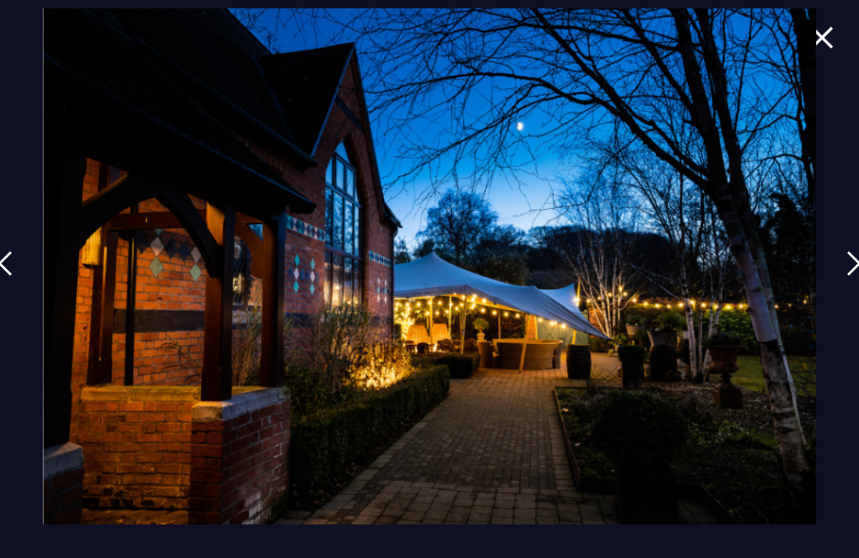
click at [833, 269] on div at bounding box center [429, 279] width 859 height 558
click at [845, 267] on link at bounding box center [854, 275] width 42 height 77
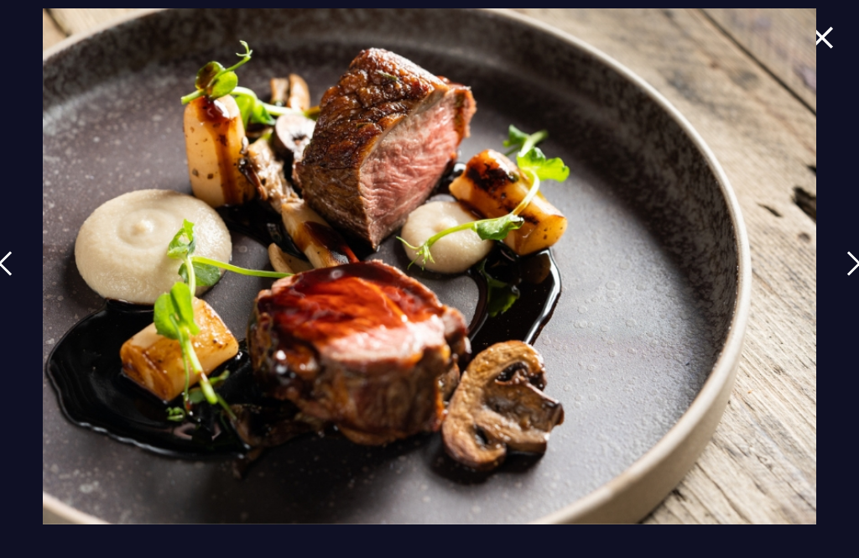
click at [828, 274] on div at bounding box center [429, 279] width 859 height 558
click at [841, 269] on link at bounding box center [854, 275] width 42 height 77
